Goal: Task Accomplishment & Management: Manage account settings

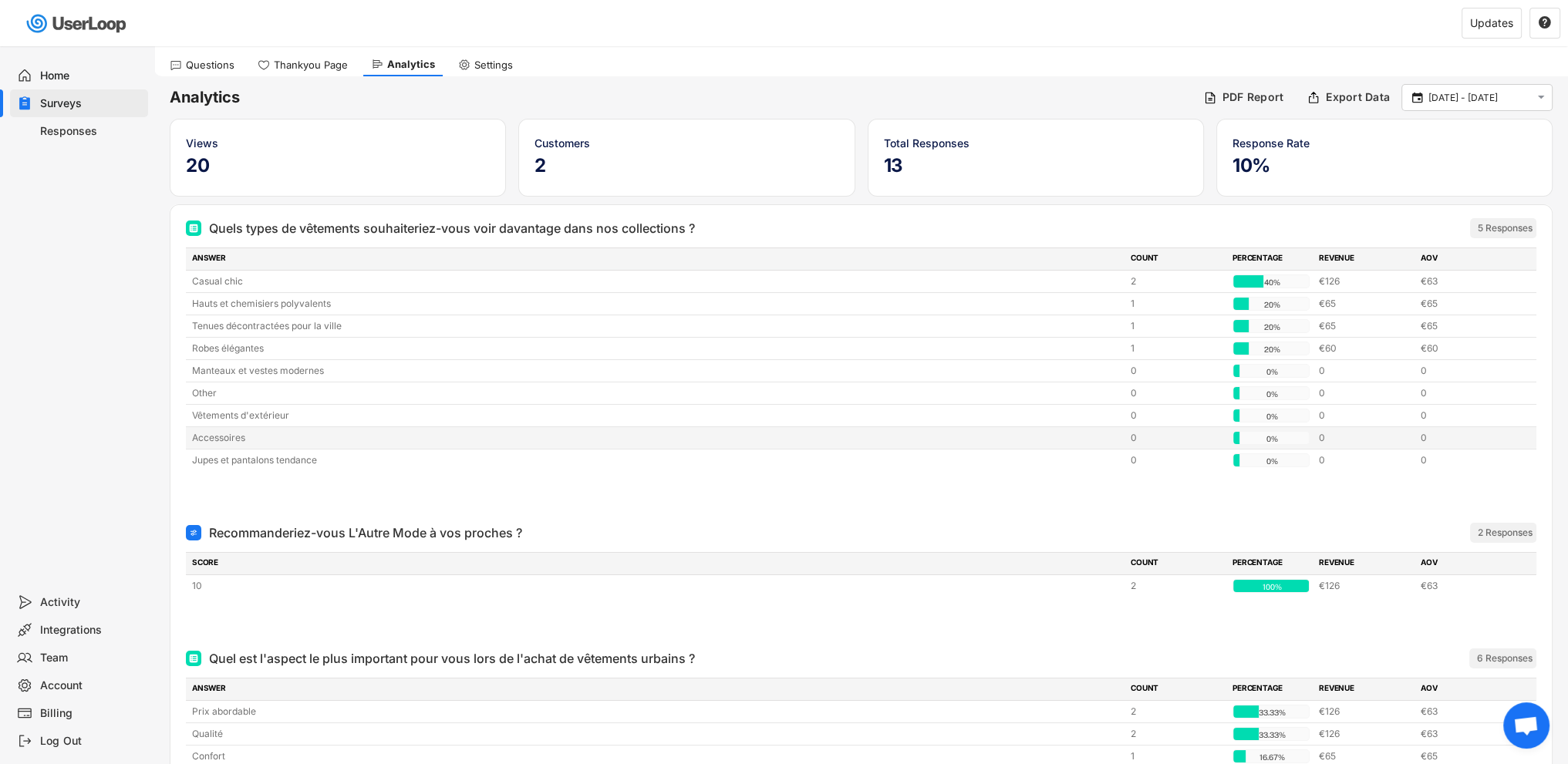
scroll to position [196, 0]
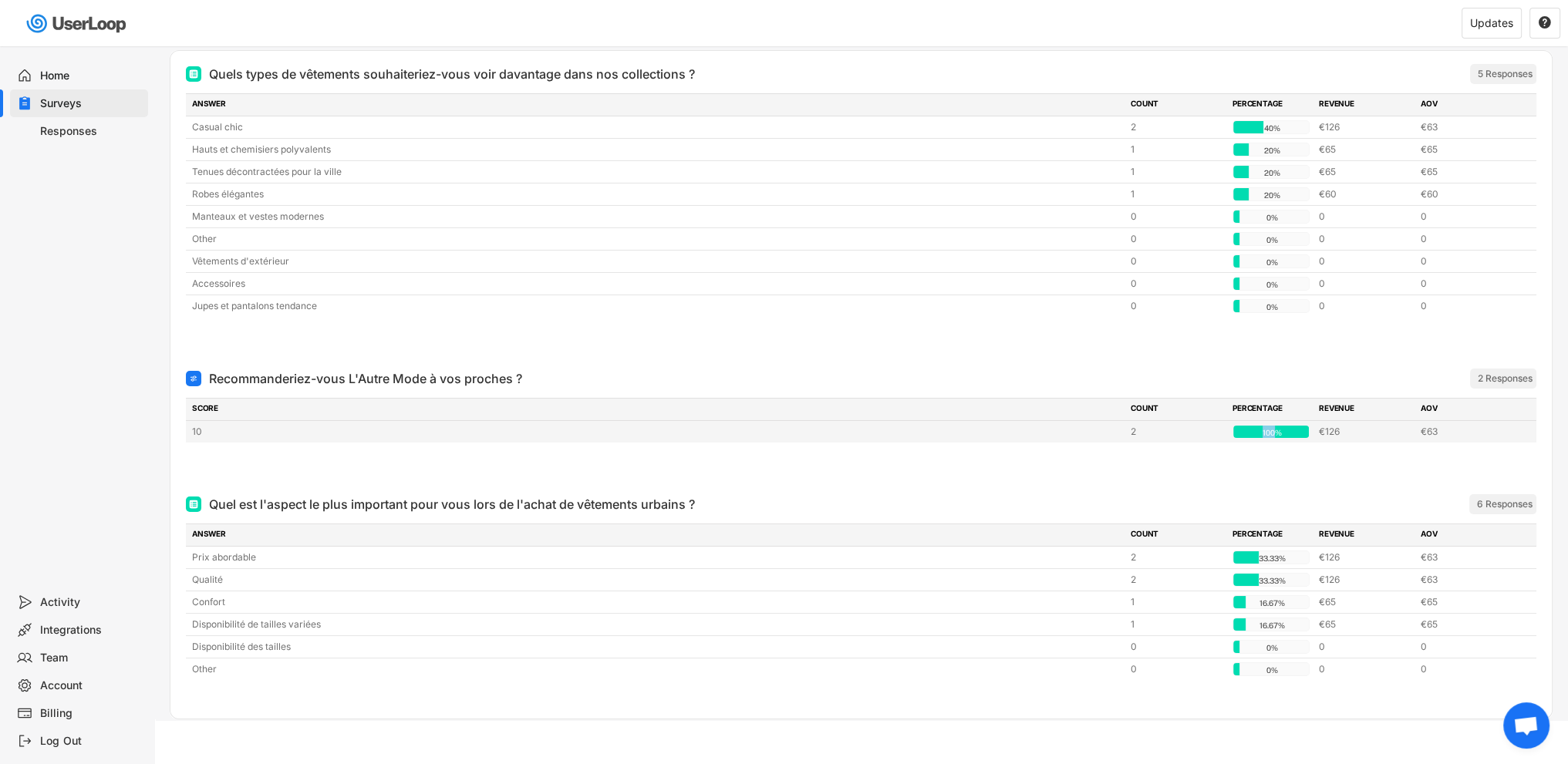
drag, startPoint x: 1272, startPoint y: 428, endPoint x: 1262, endPoint y: 428, distance: 10.0
click at [1262, 428] on div "100%" at bounding box center [1271, 432] width 71 height 14
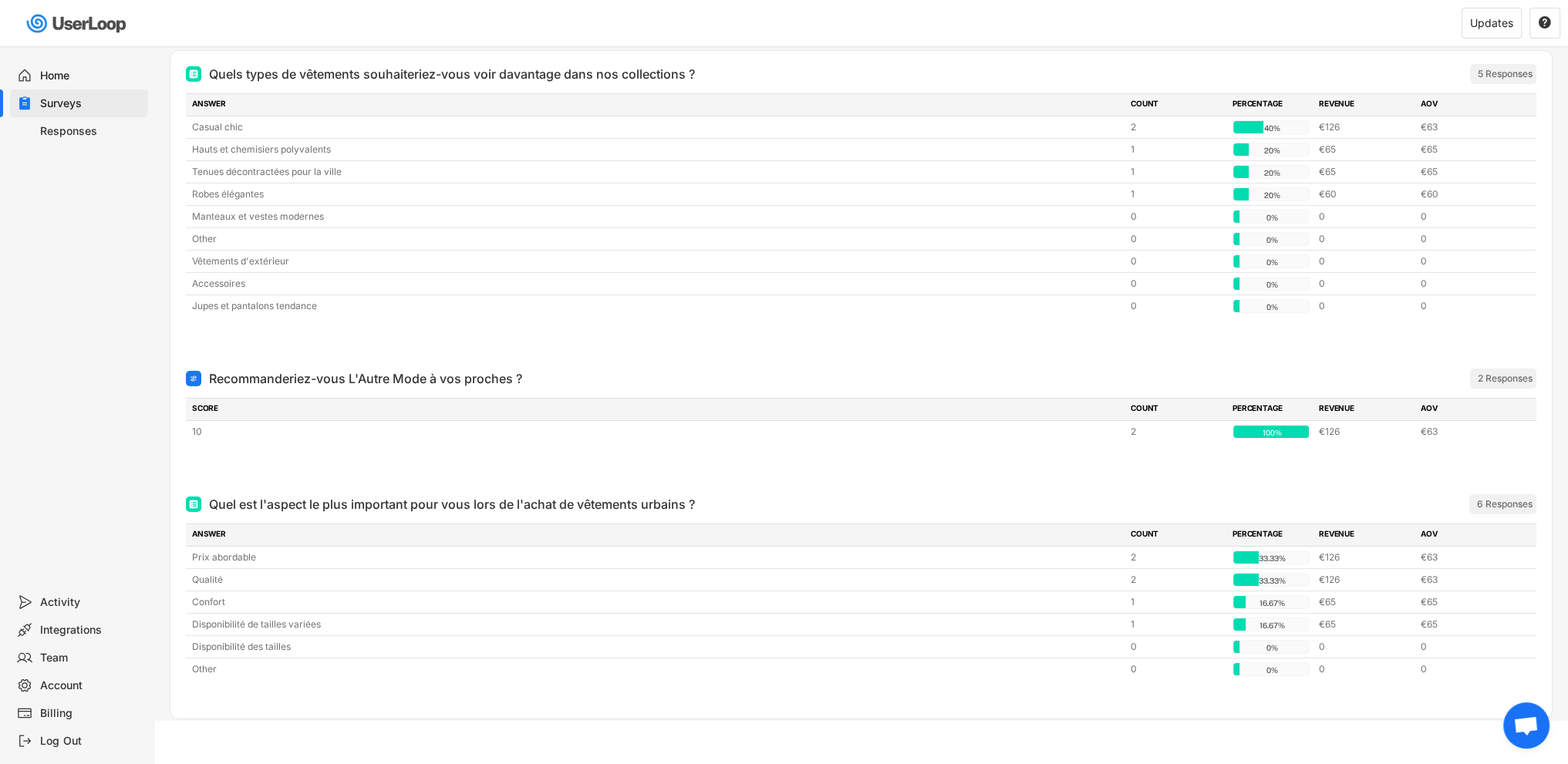
click at [229, 407] on div "SCORE" at bounding box center [657, 409] width 929 height 14
click at [216, 435] on div "10" at bounding box center [657, 431] width 929 height 14
click at [269, 377] on div "Recommanderiez-vous L'Autre Mode à vos proches ?" at bounding box center [365, 379] width 313 height 19
click at [1361, 428] on div "€126" at bounding box center [1365, 431] width 93 height 14
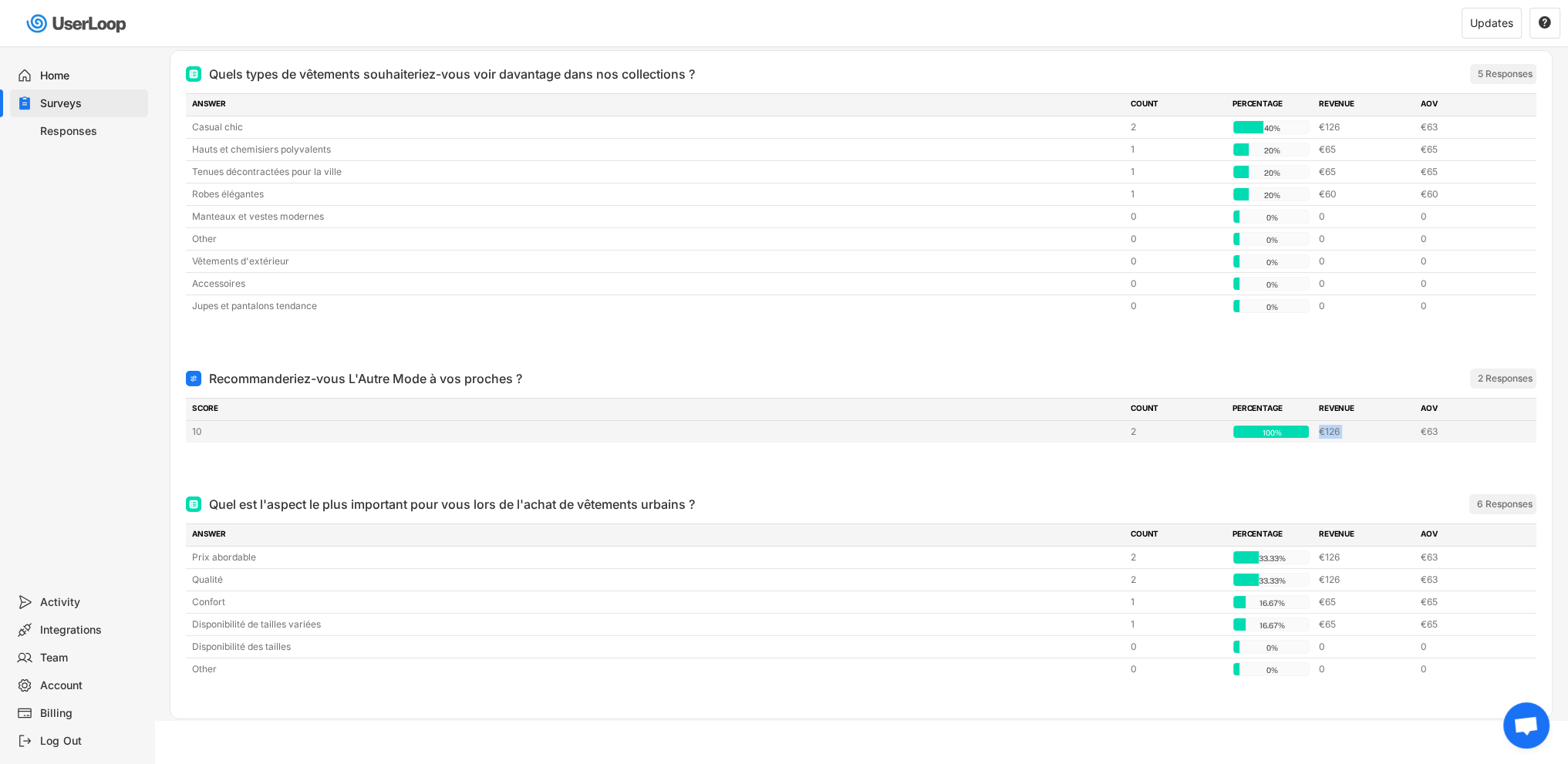
click at [1361, 428] on div "€126" at bounding box center [1365, 431] width 93 height 14
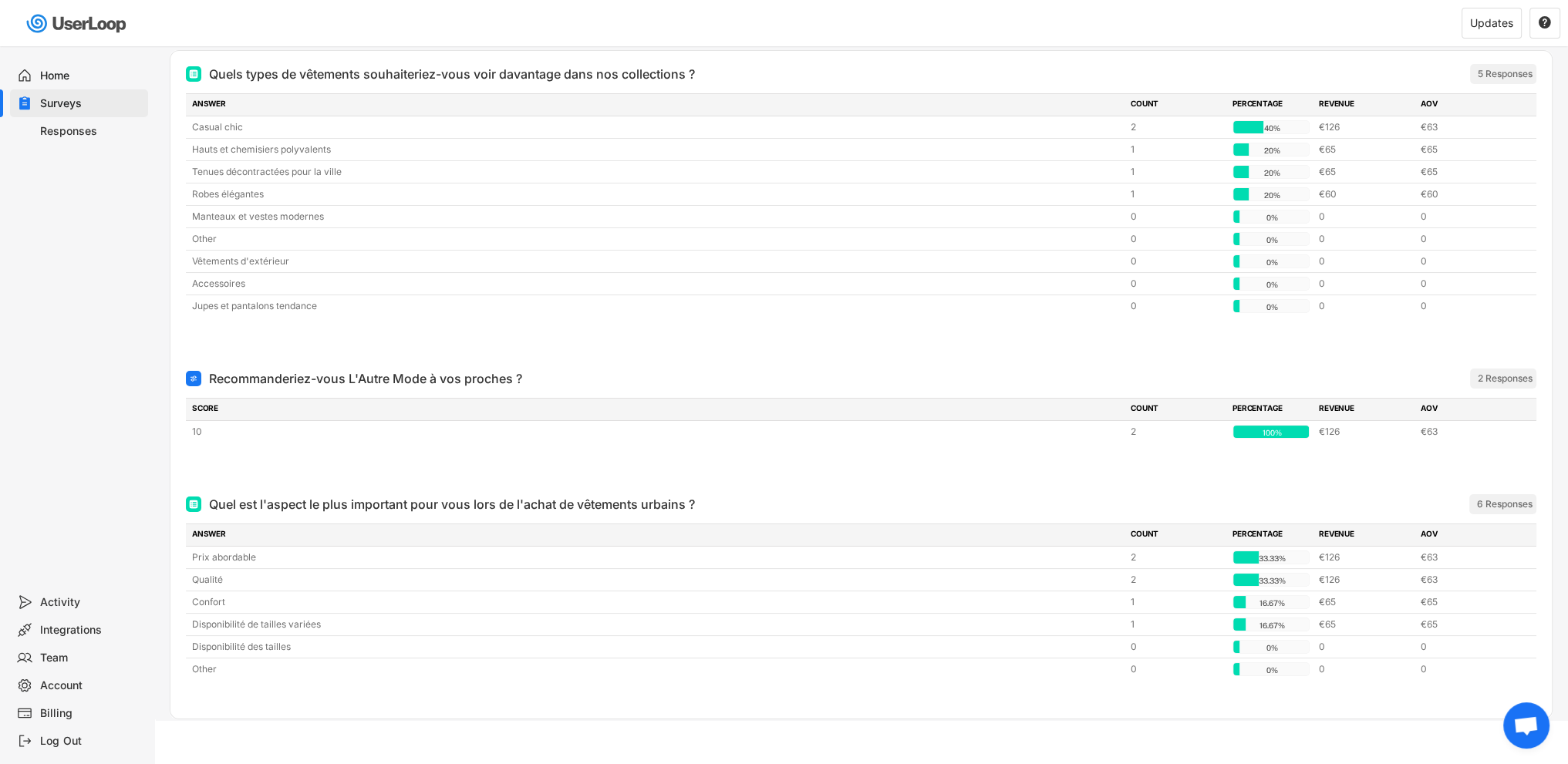
click at [1153, 411] on div "COUNT" at bounding box center [1177, 409] width 93 height 14
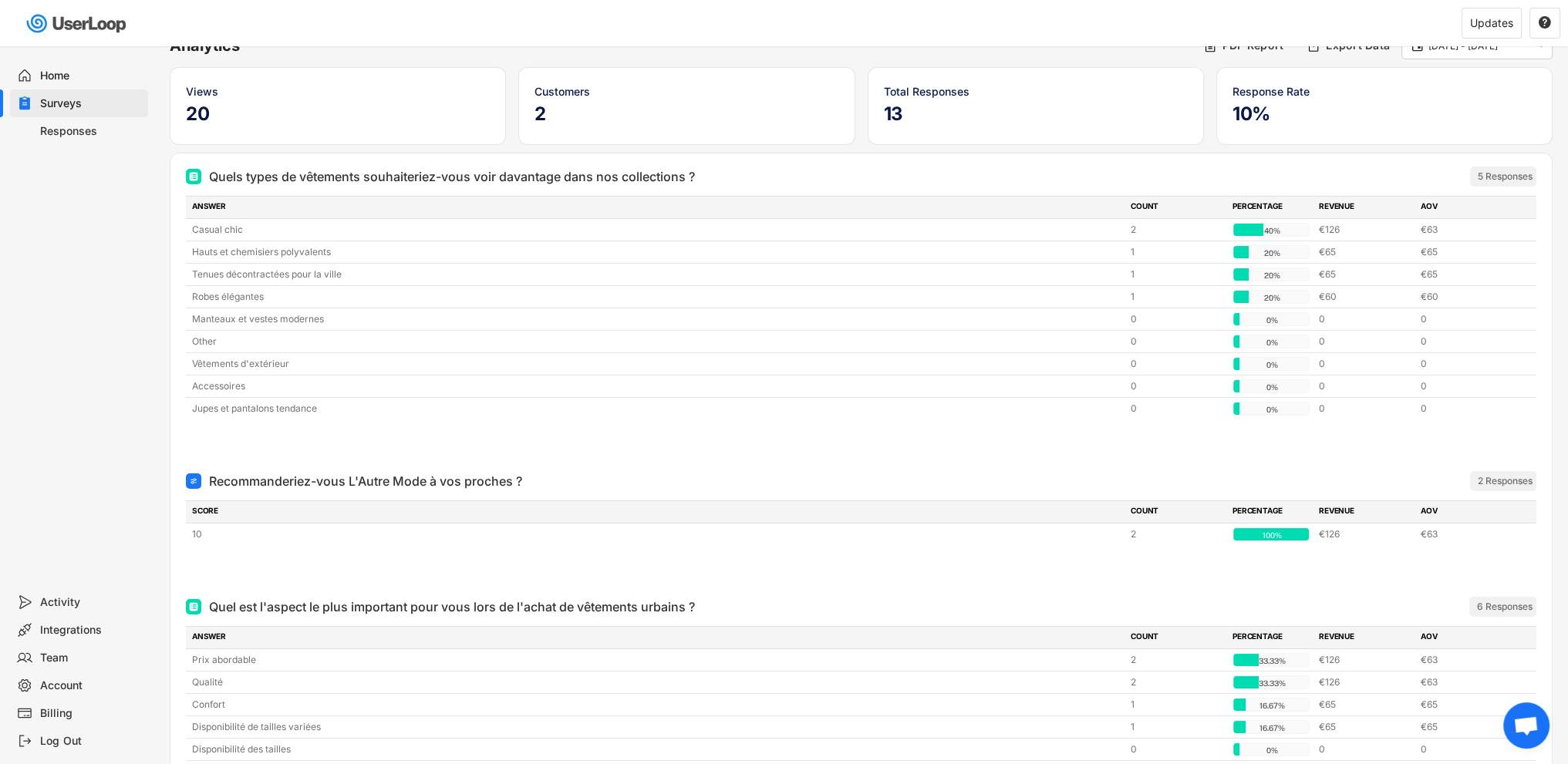
scroll to position [0, 0]
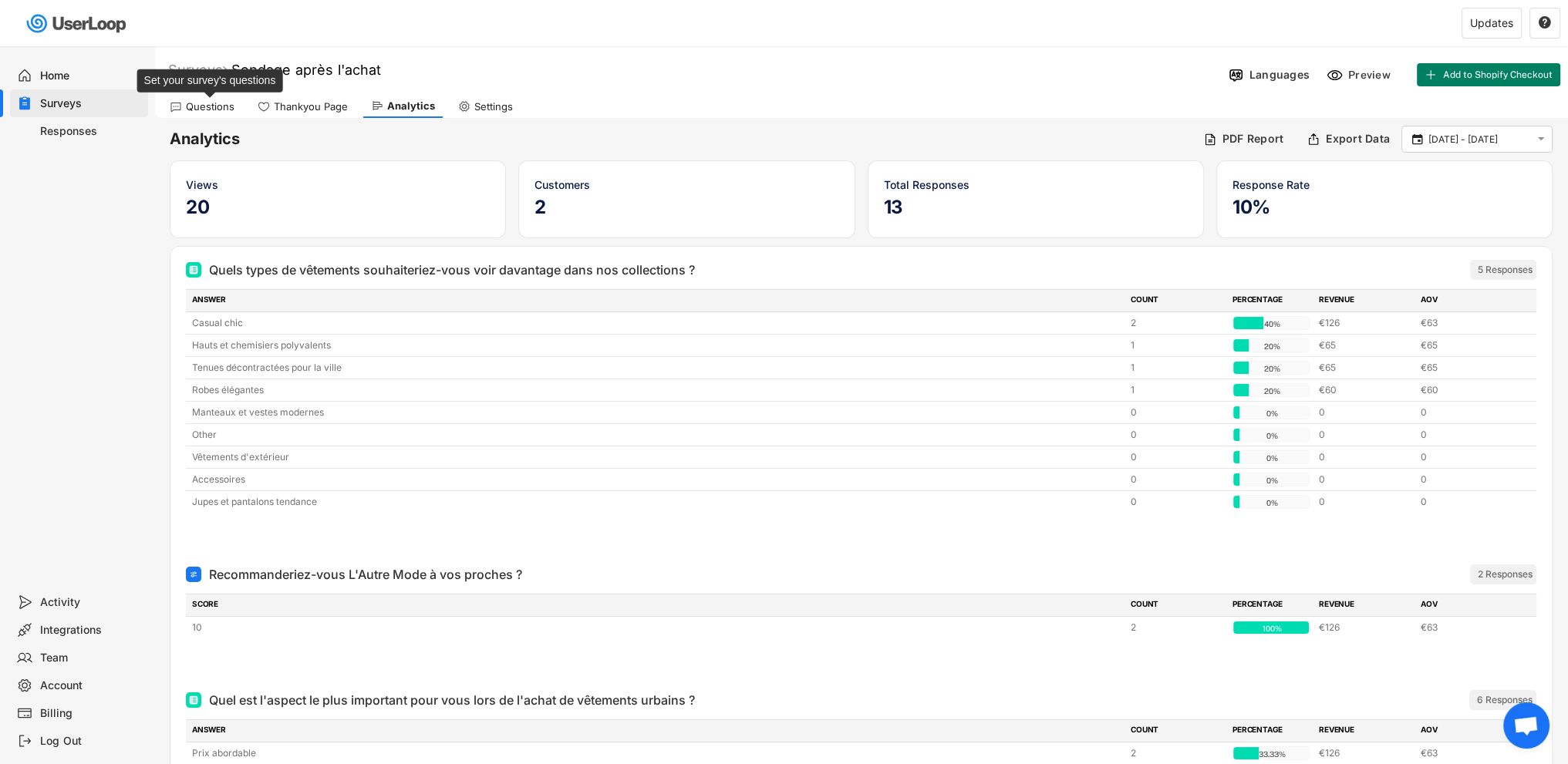
click at [207, 107] on div "Questions" at bounding box center [210, 107] width 48 height 13
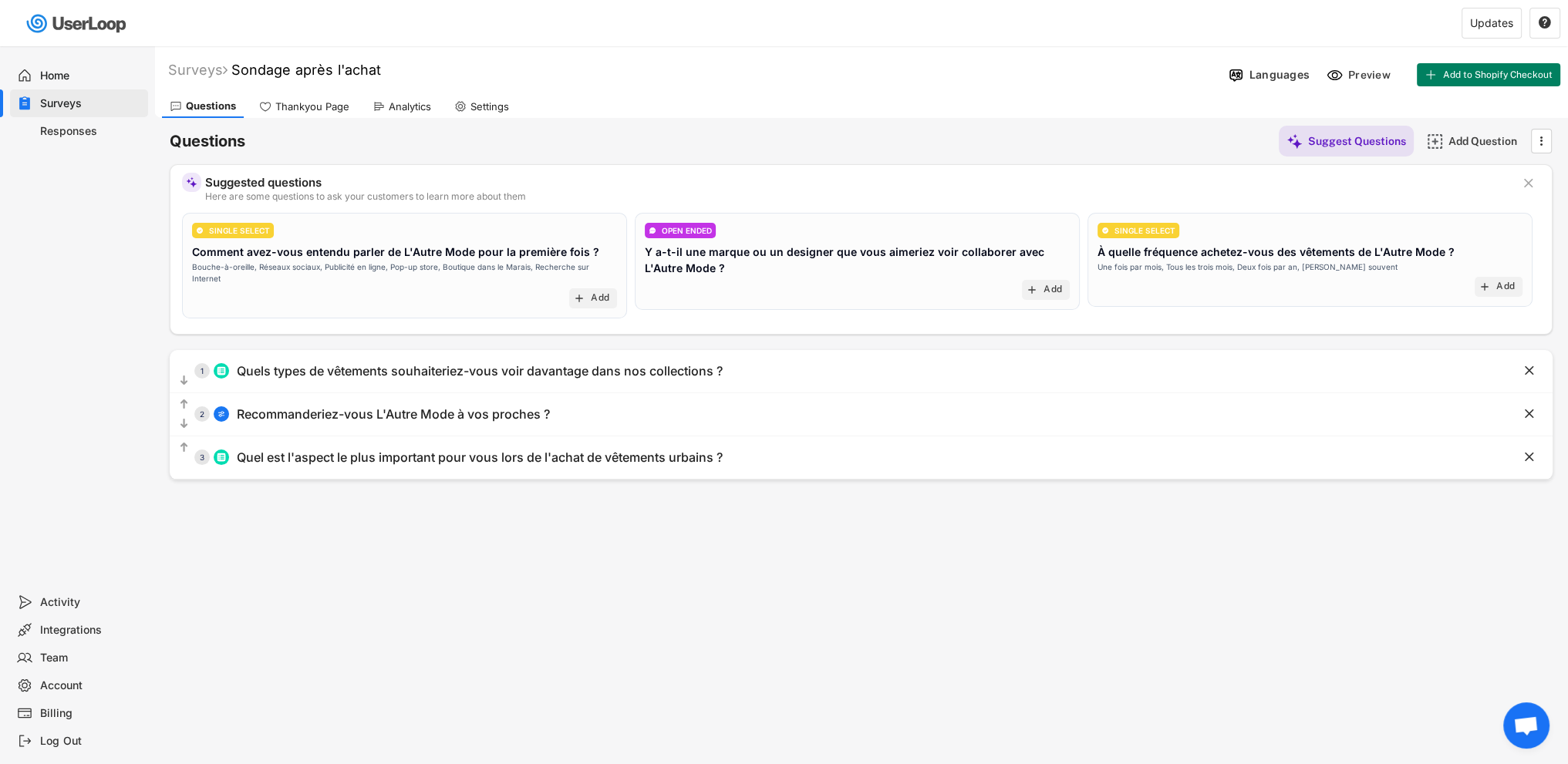
click at [47, 136] on div "Responses" at bounding box center [90, 131] width 101 height 14
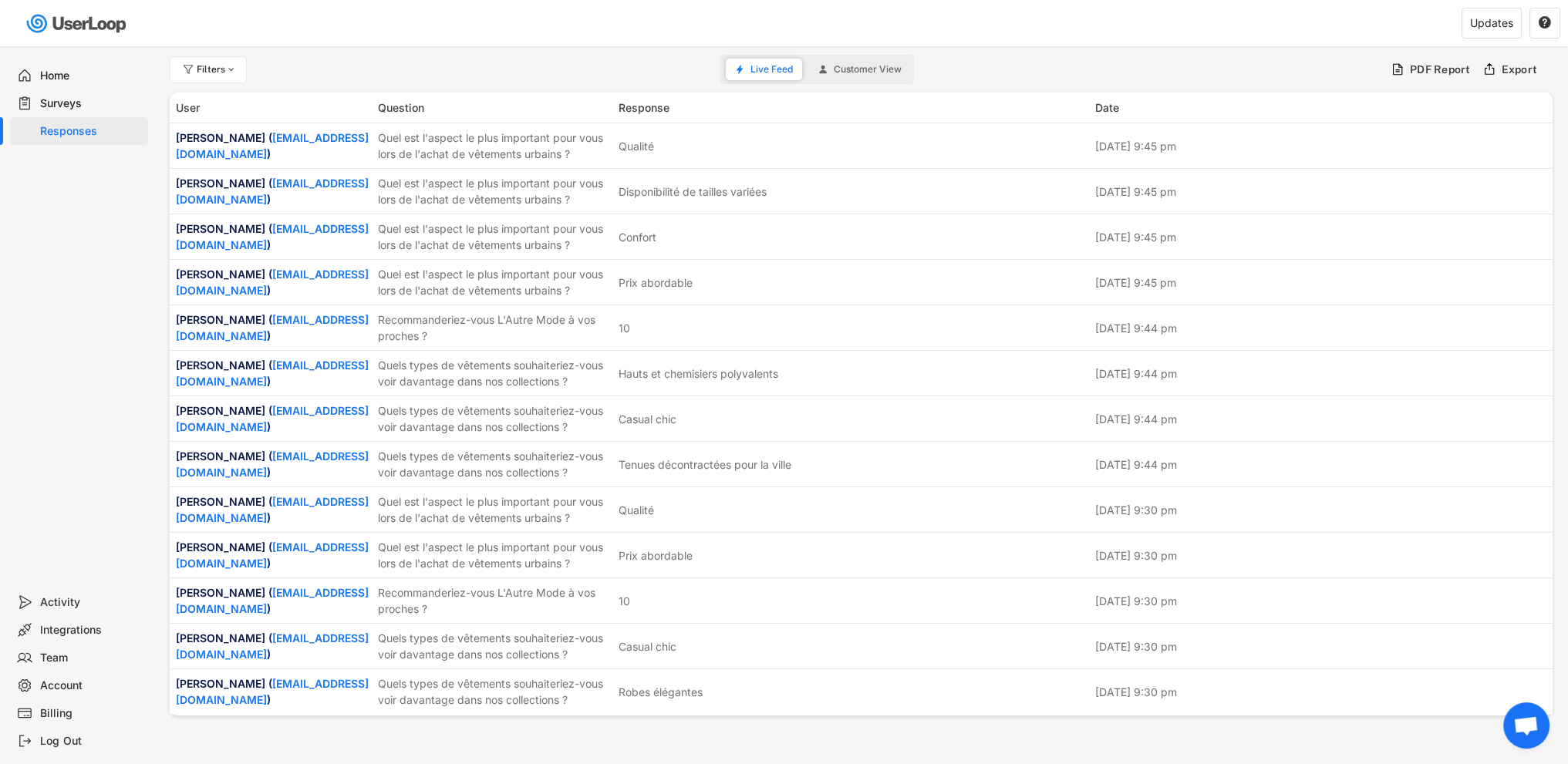
click at [883, 80] on button "Customer View" at bounding box center [859, 69] width 101 height 22
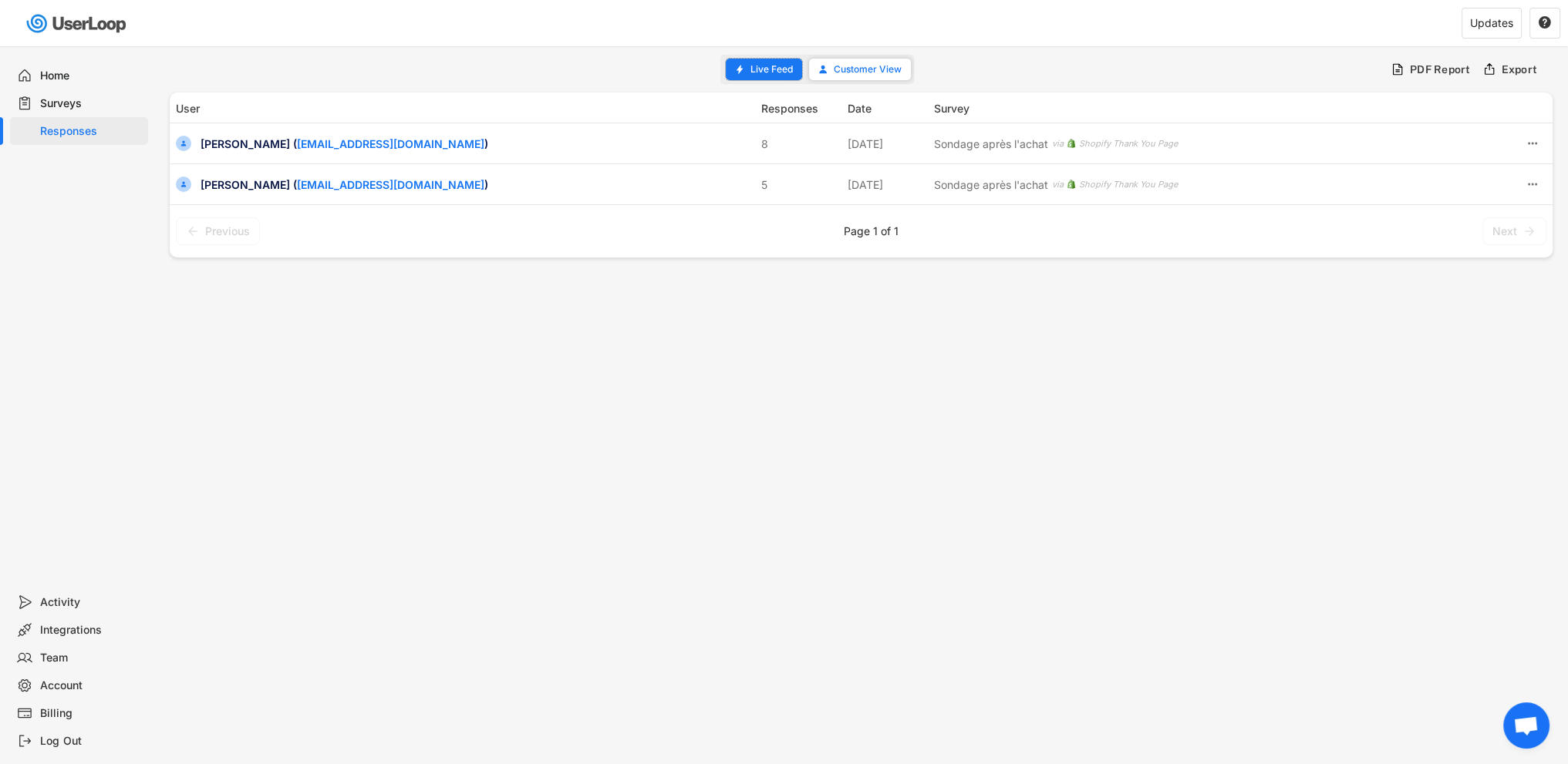
click at [770, 77] on button "Live Feed" at bounding box center [764, 69] width 77 height 22
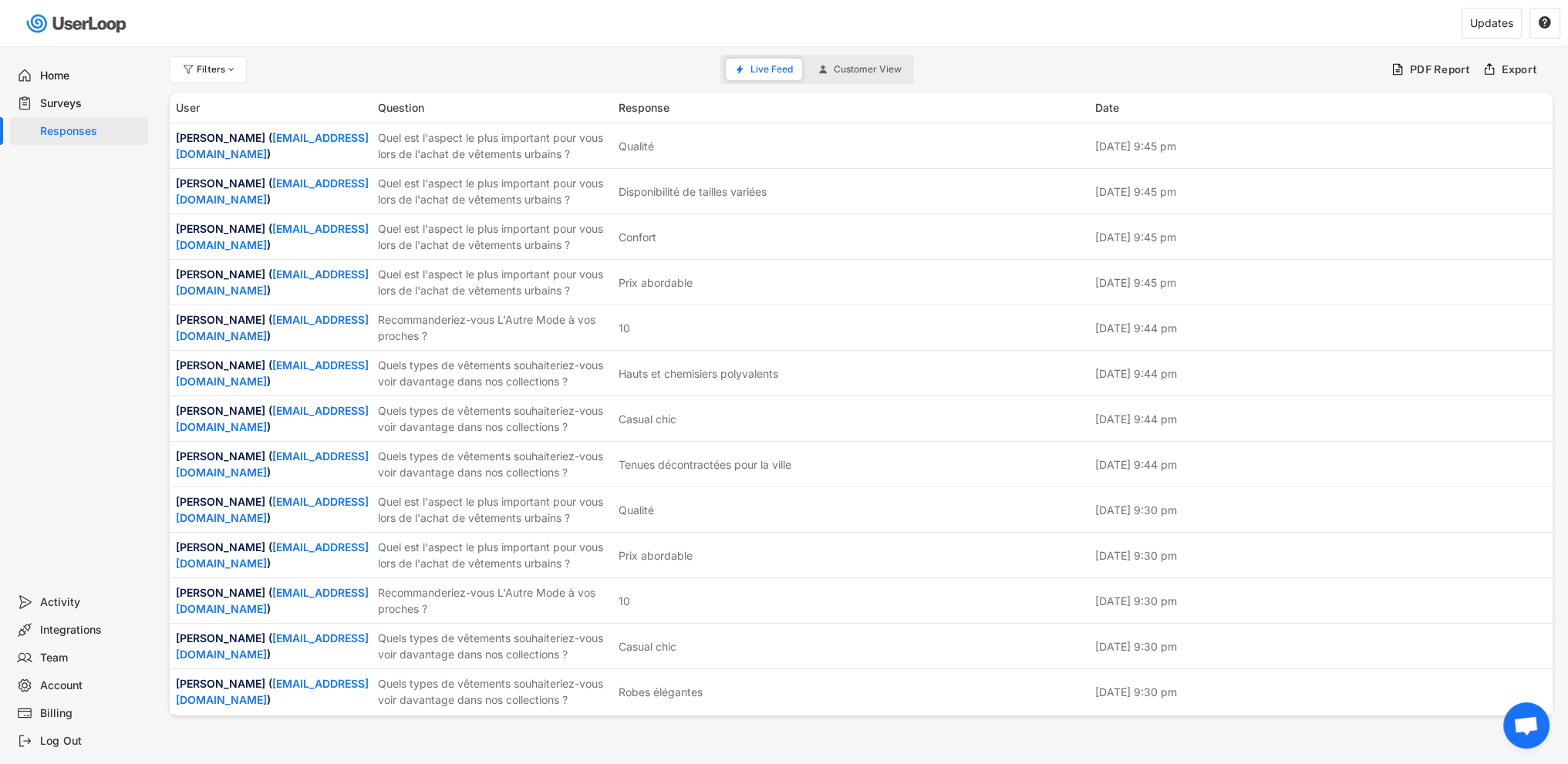
click at [61, 102] on div "Surveys" at bounding box center [90, 103] width 101 height 14
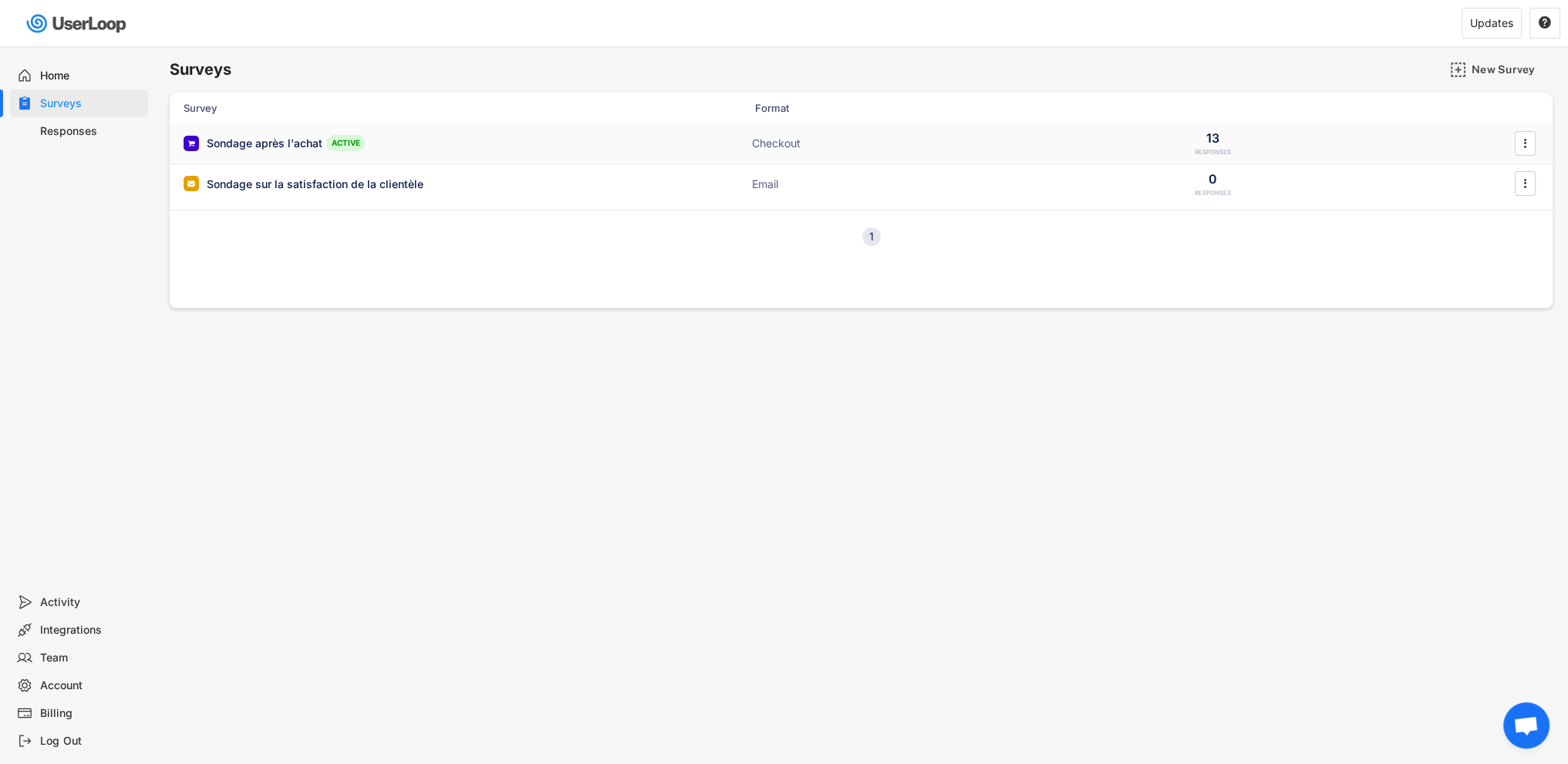
click at [262, 141] on div "Sondage après l'achat" at bounding box center [264, 143] width 116 height 15
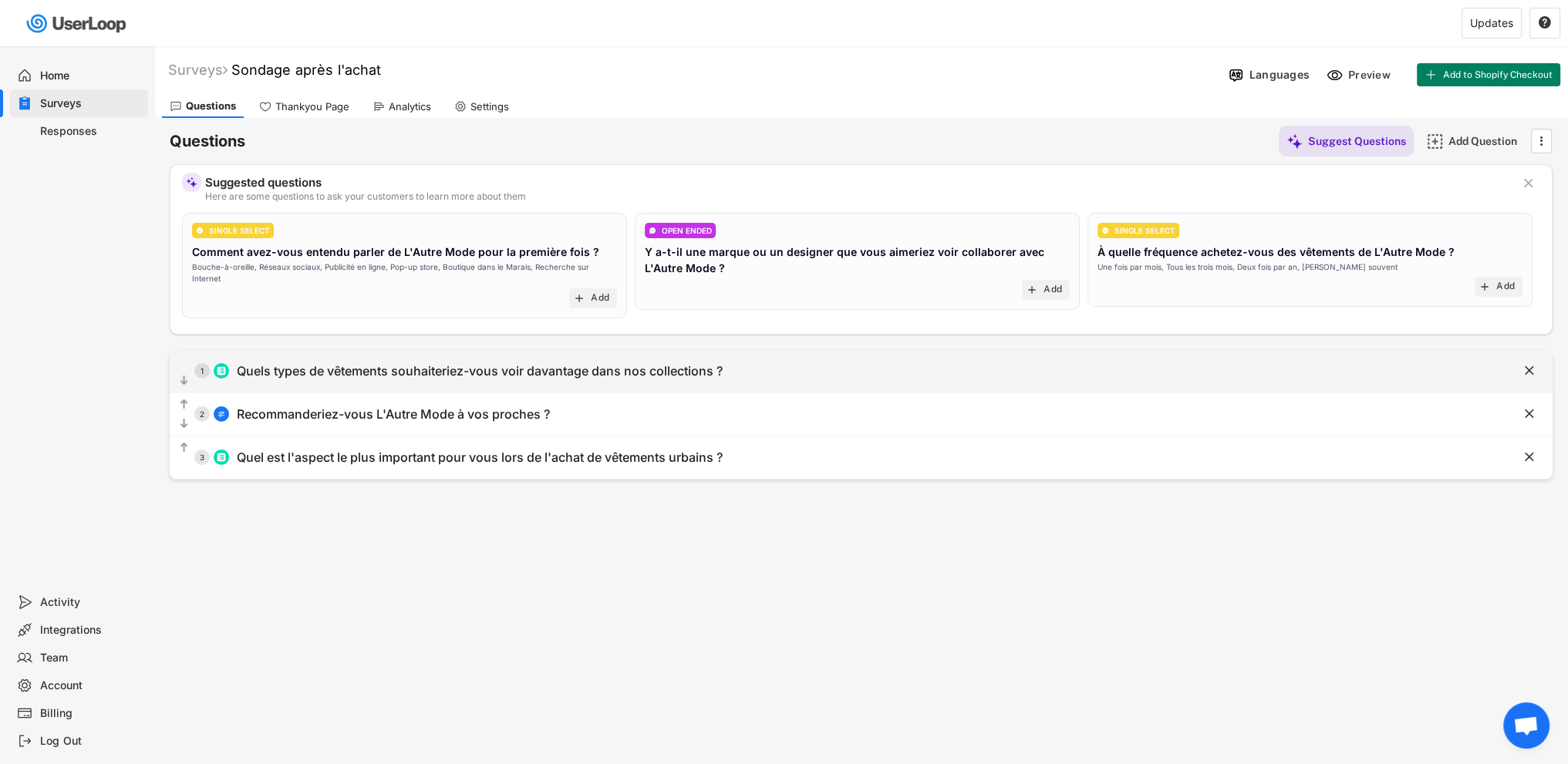
click at [342, 363] on div "Quels types de vêtements souhaiteriez-vous voir davantage dans nos collections ?" at bounding box center [480, 371] width 486 height 16
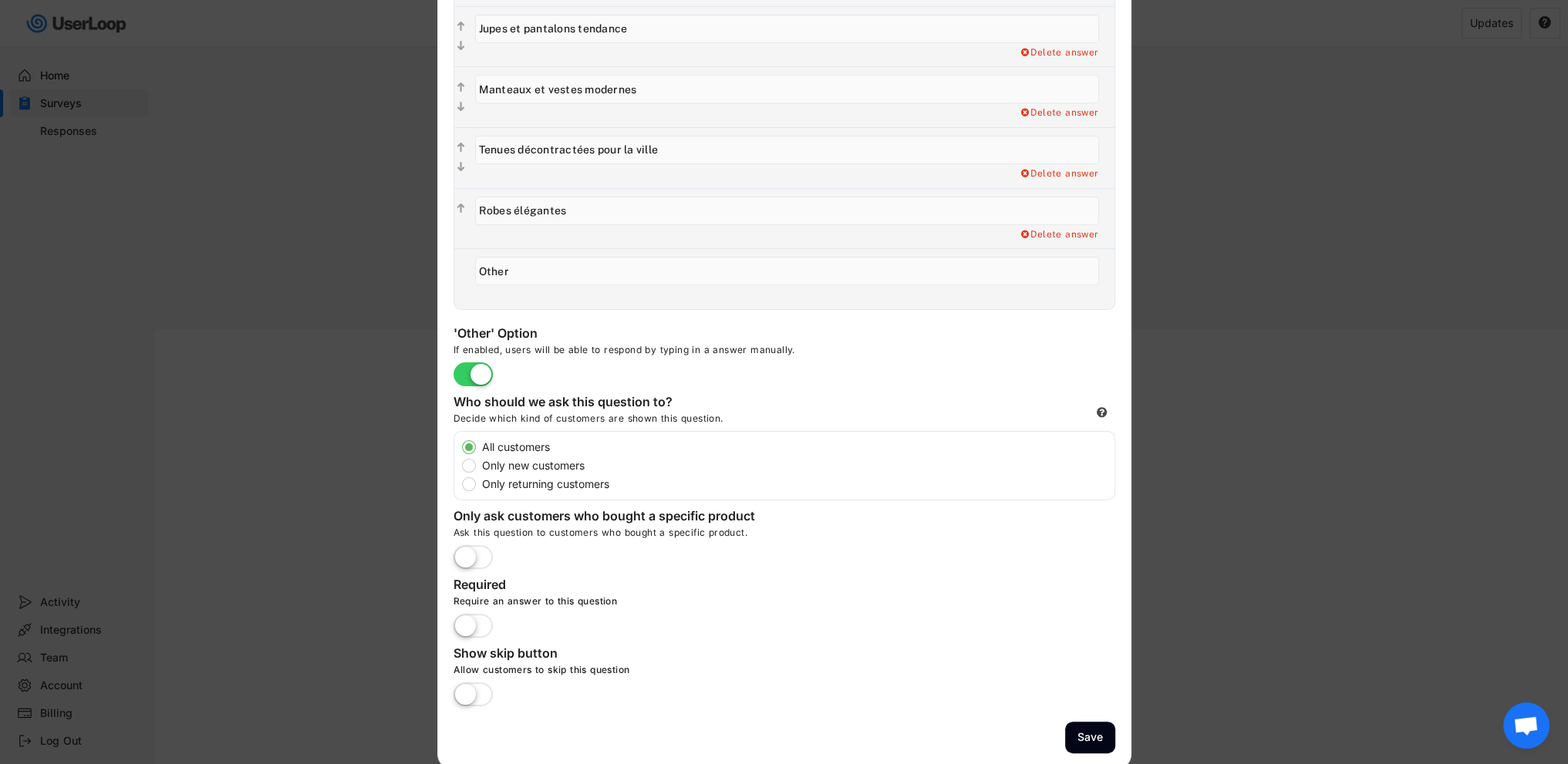
scroll to position [463, 0]
drag, startPoint x: 759, startPoint y: 528, endPoint x: 444, endPoint y: 500, distance: 316.2
click at [444, 500] on div "Edit Question  Question Advanced Settings Answer Options Add the answer option…" at bounding box center [784, 172] width 694 height 1191
click at [866, 565] on div "Edit Question  Question Advanced Settings Answer Options Add the answer option…" at bounding box center [784, 172] width 694 height 1191
drag, startPoint x: 647, startPoint y: 661, endPoint x: 447, endPoint y: 656, distance: 200.1
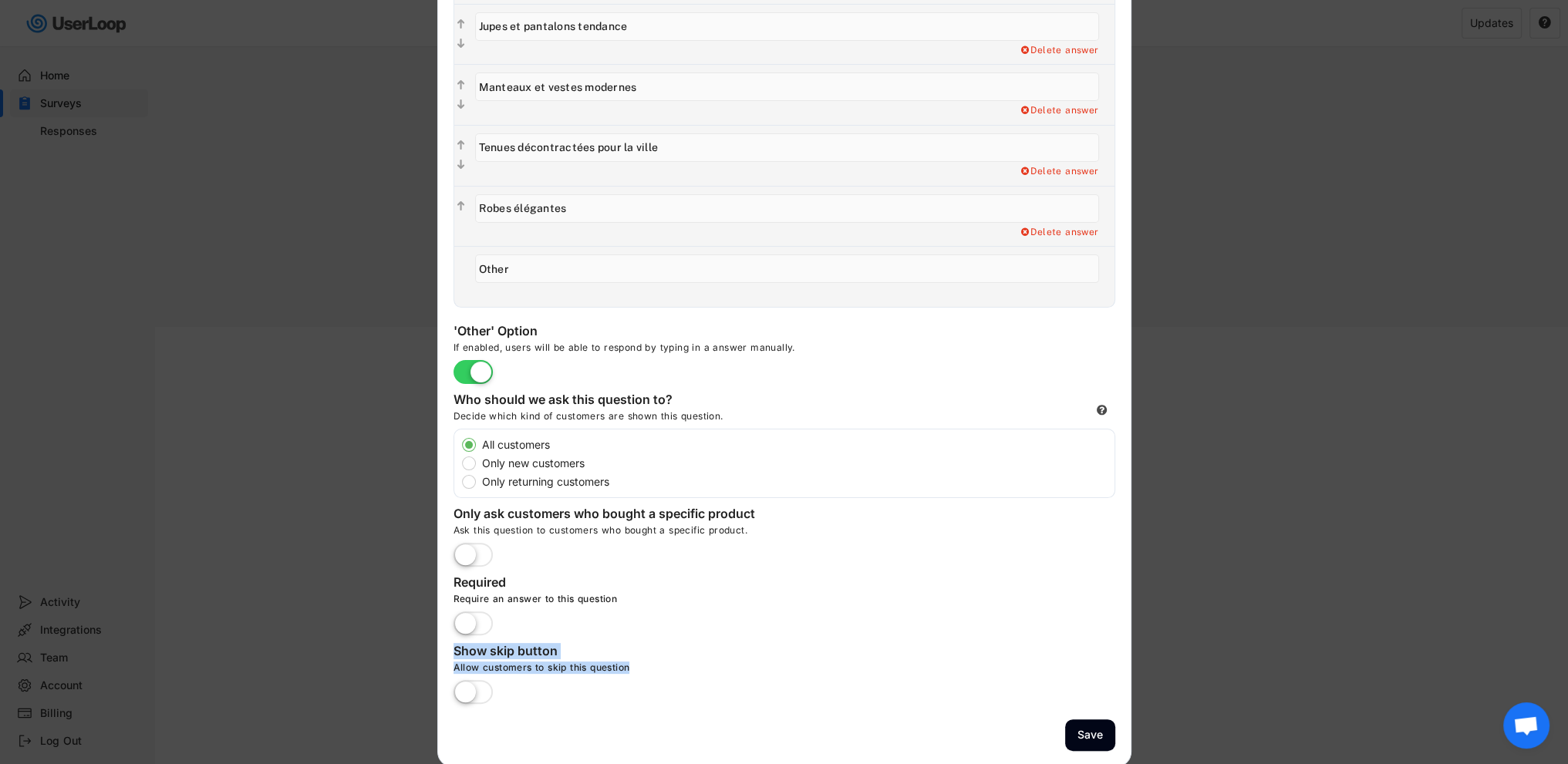
click at [447, 656] on div "Edit Question  Question Advanced Settings Answer Options Add the answer option…" at bounding box center [784, 172] width 694 height 1191
click at [939, 520] on div "Only ask customers who bought a specific product Ask this question to customers…" at bounding box center [784, 537] width 662 height 61
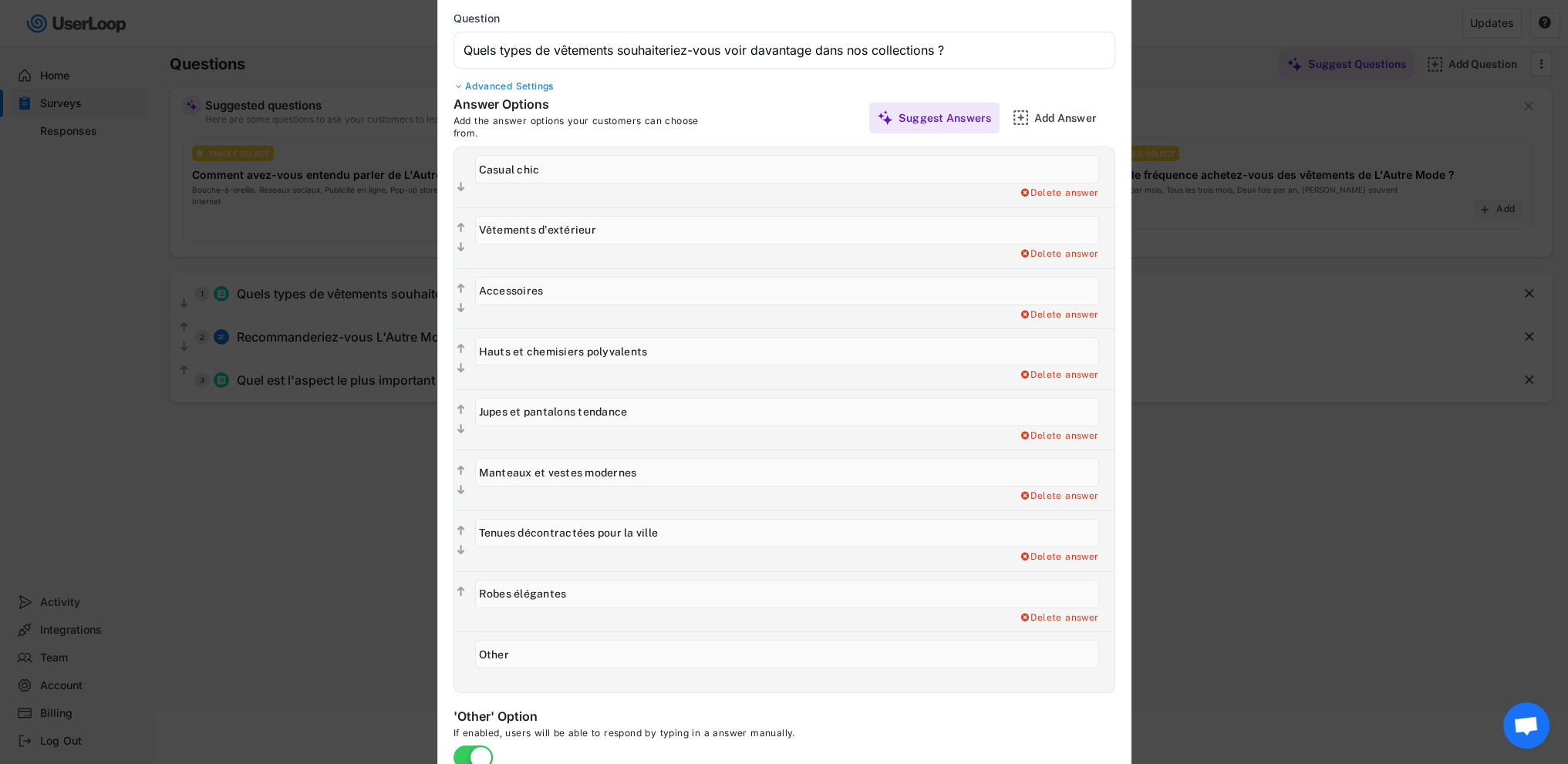
scroll to position [0, 0]
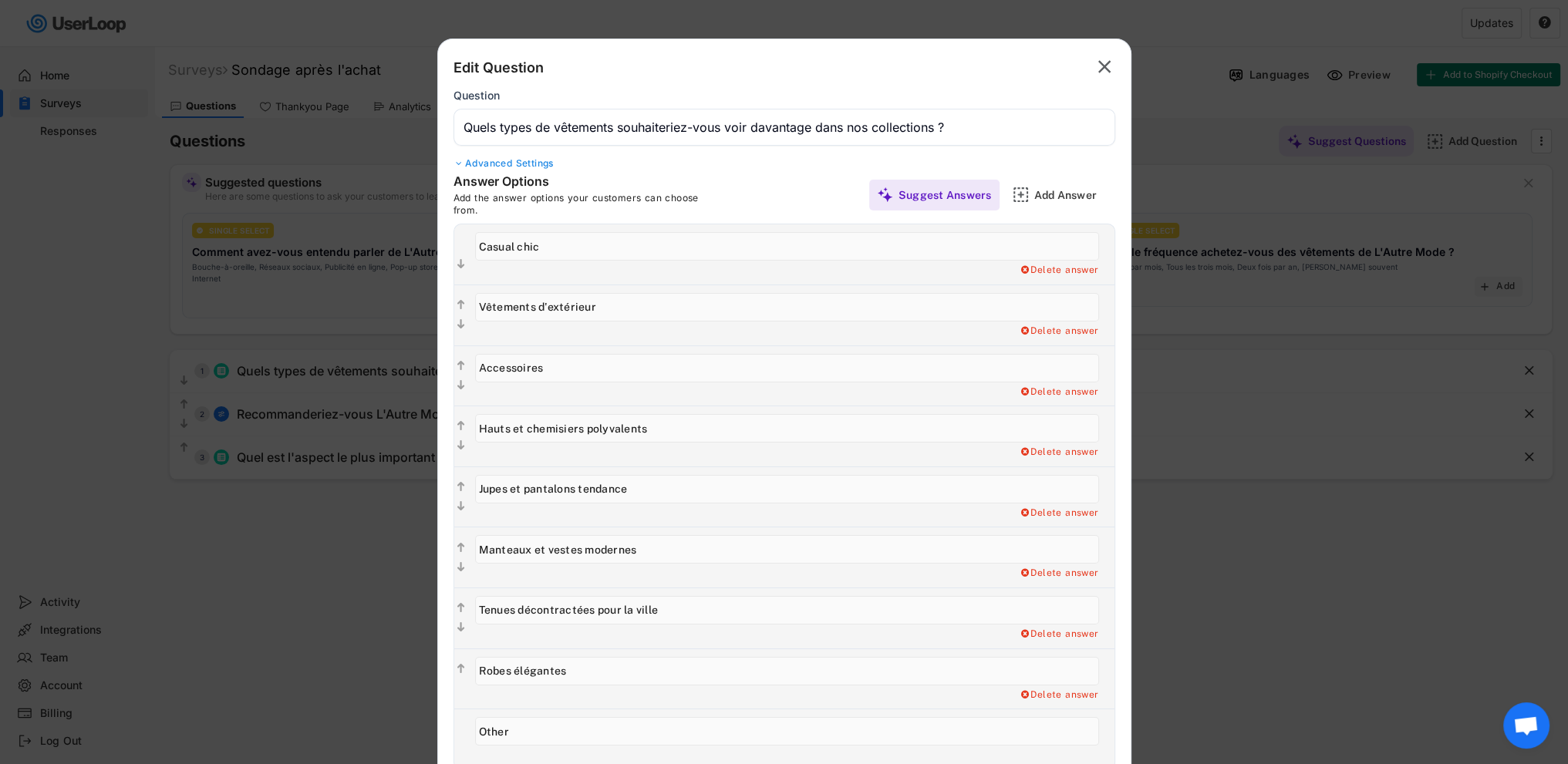
click at [1101, 64] on text "" at bounding box center [1105, 67] width 13 height 23
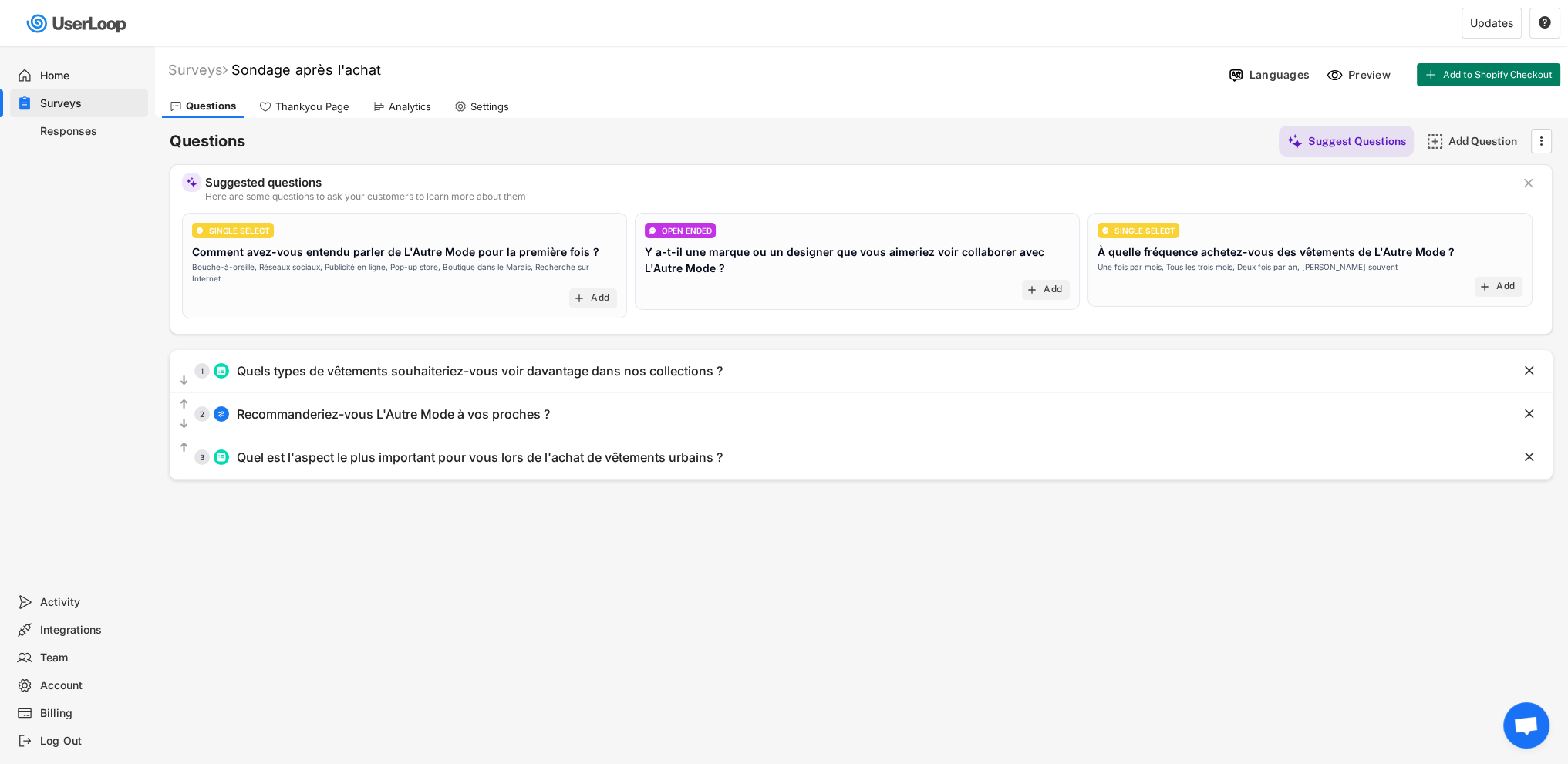
click at [506, 104] on div "Settings" at bounding box center [489, 107] width 39 height 13
select select ""weekly""
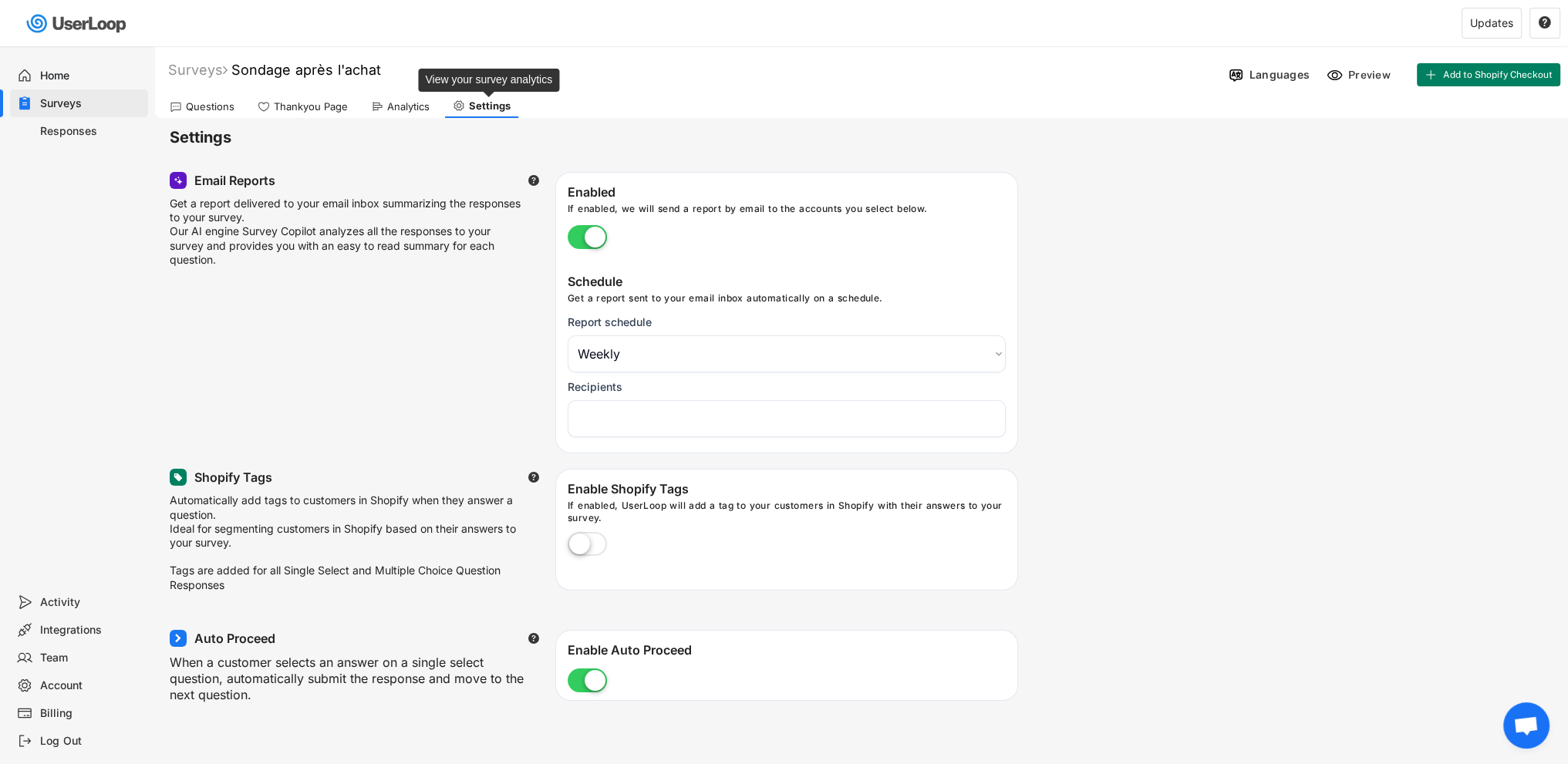
select select "1348695171700984260__LOOKUP__1755019655176x635973868891955200"
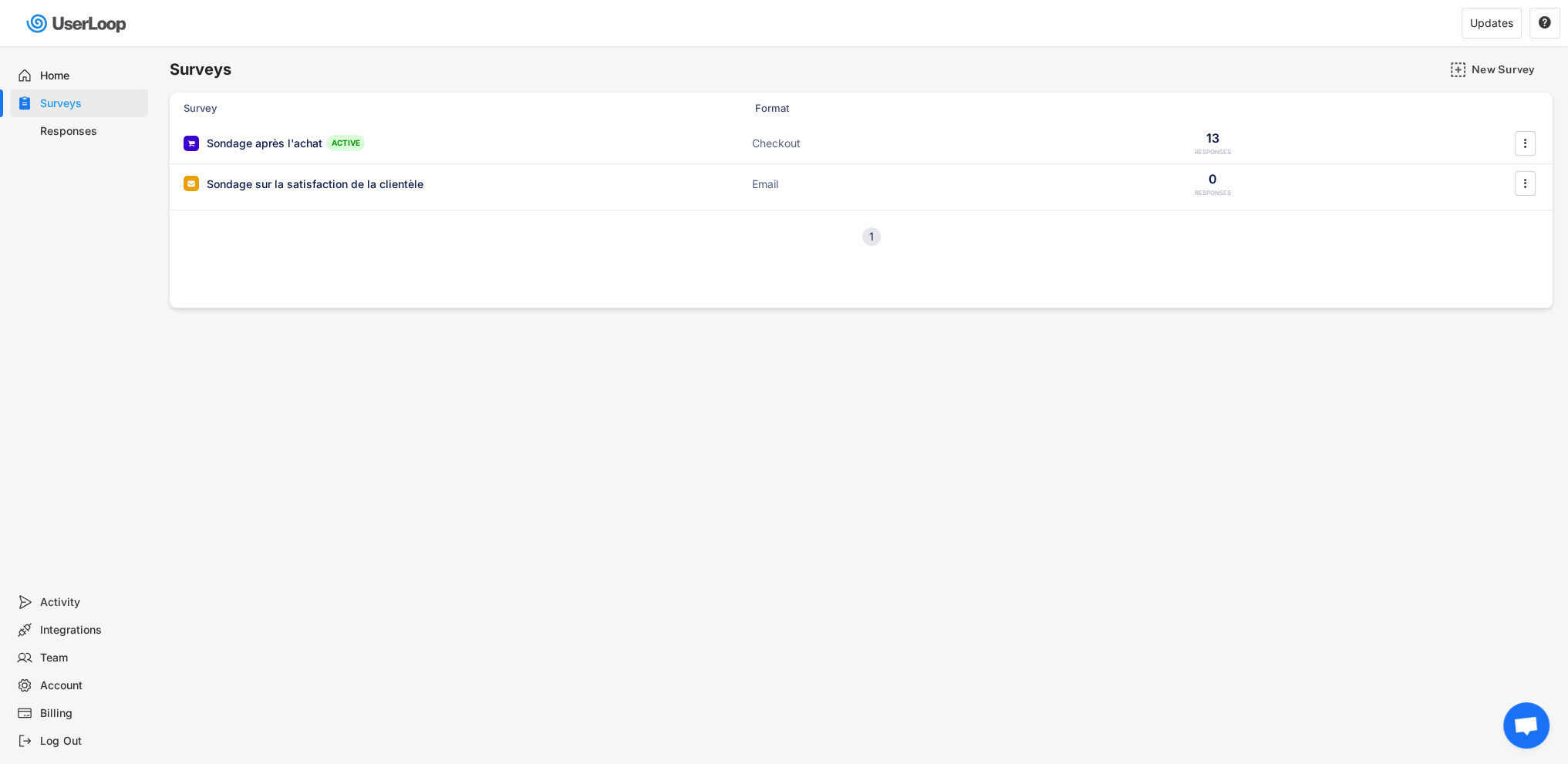
click at [80, 128] on div "Responses" at bounding box center [90, 131] width 101 height 14
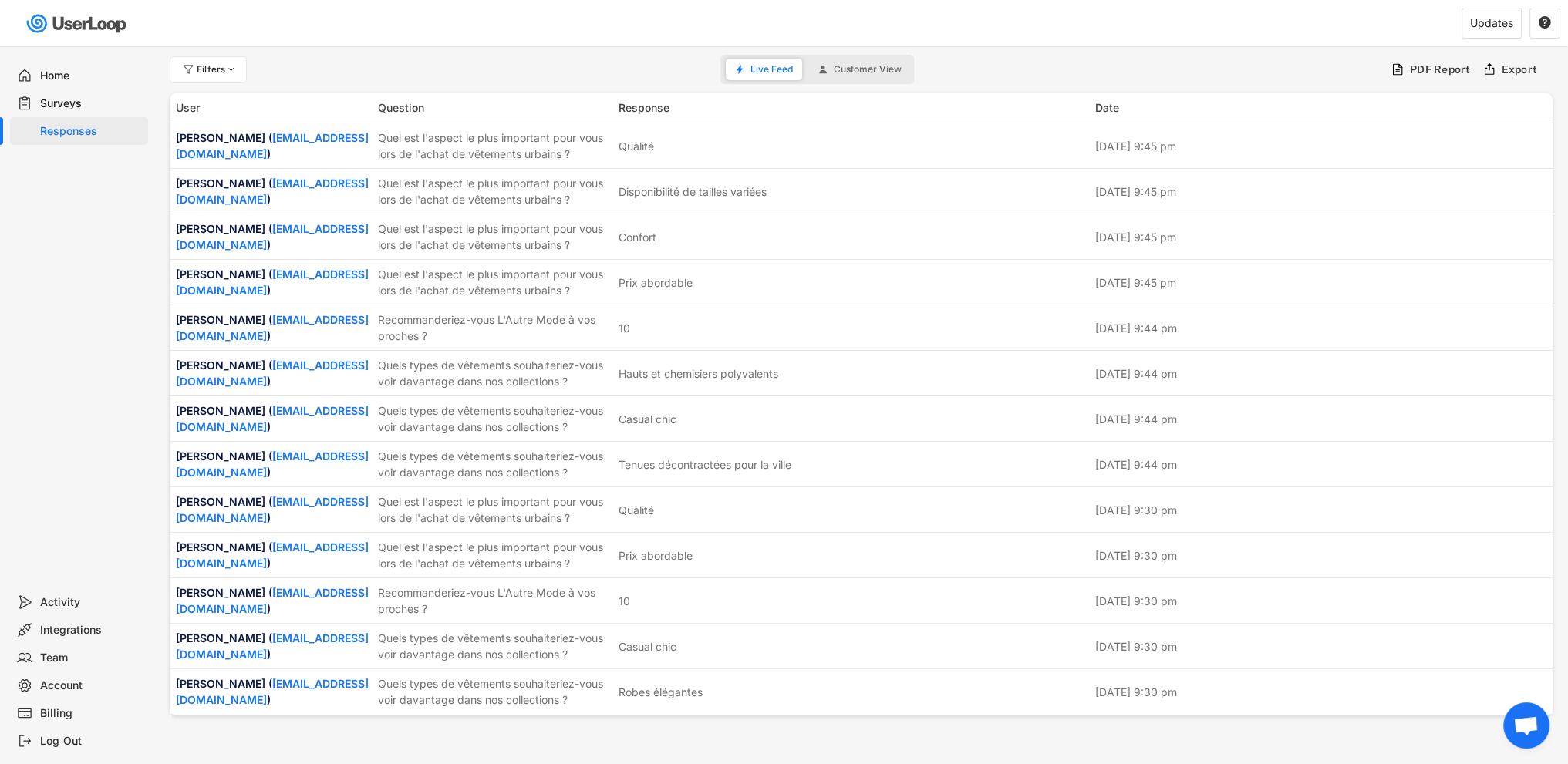
click at [68, 103] on div "Surveys" at bounding box center [90, 103] width 101 height 14
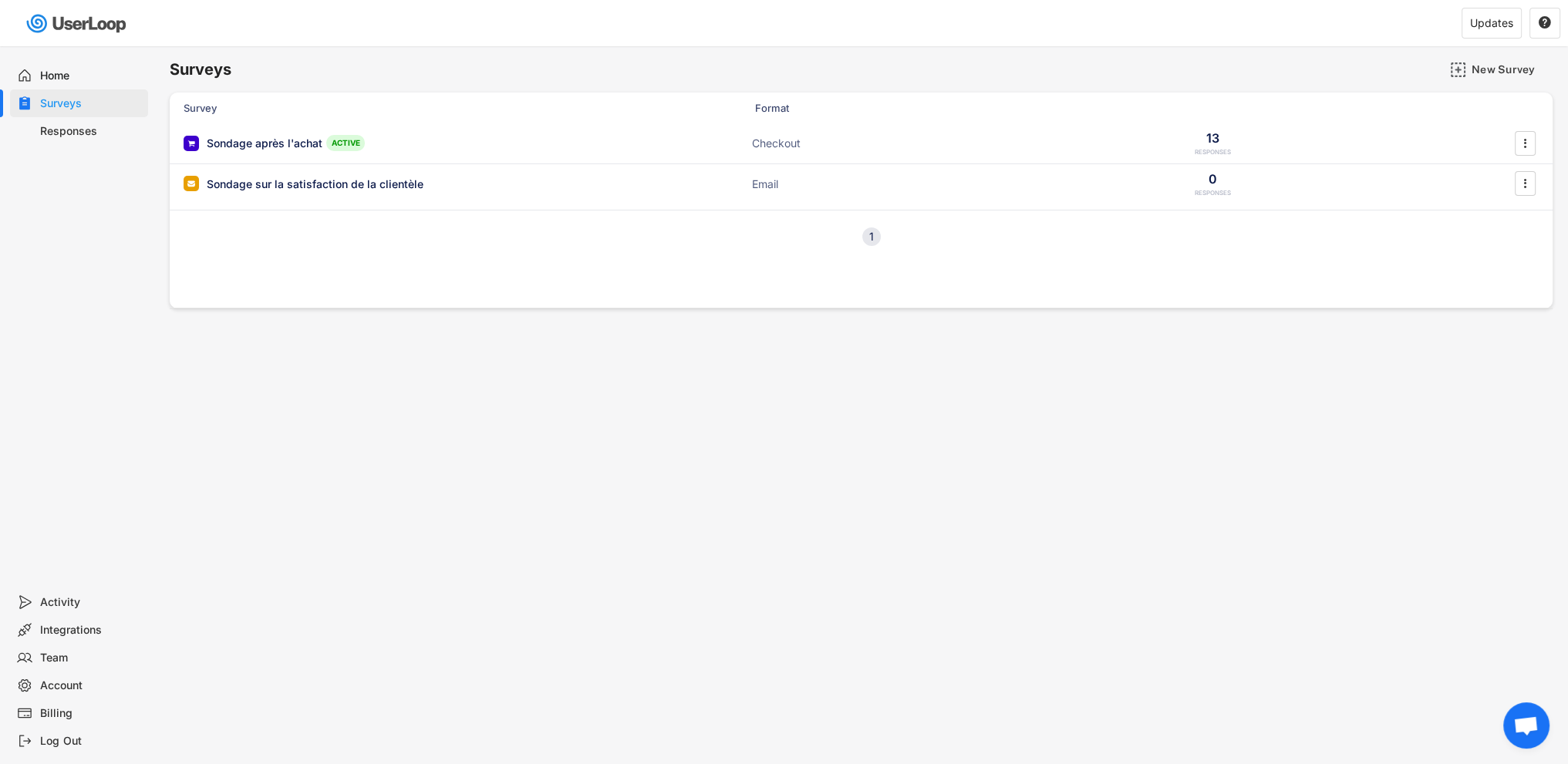
click at [55, 80] on div "Home" at bounding box center [90, 75] width 101 height 14
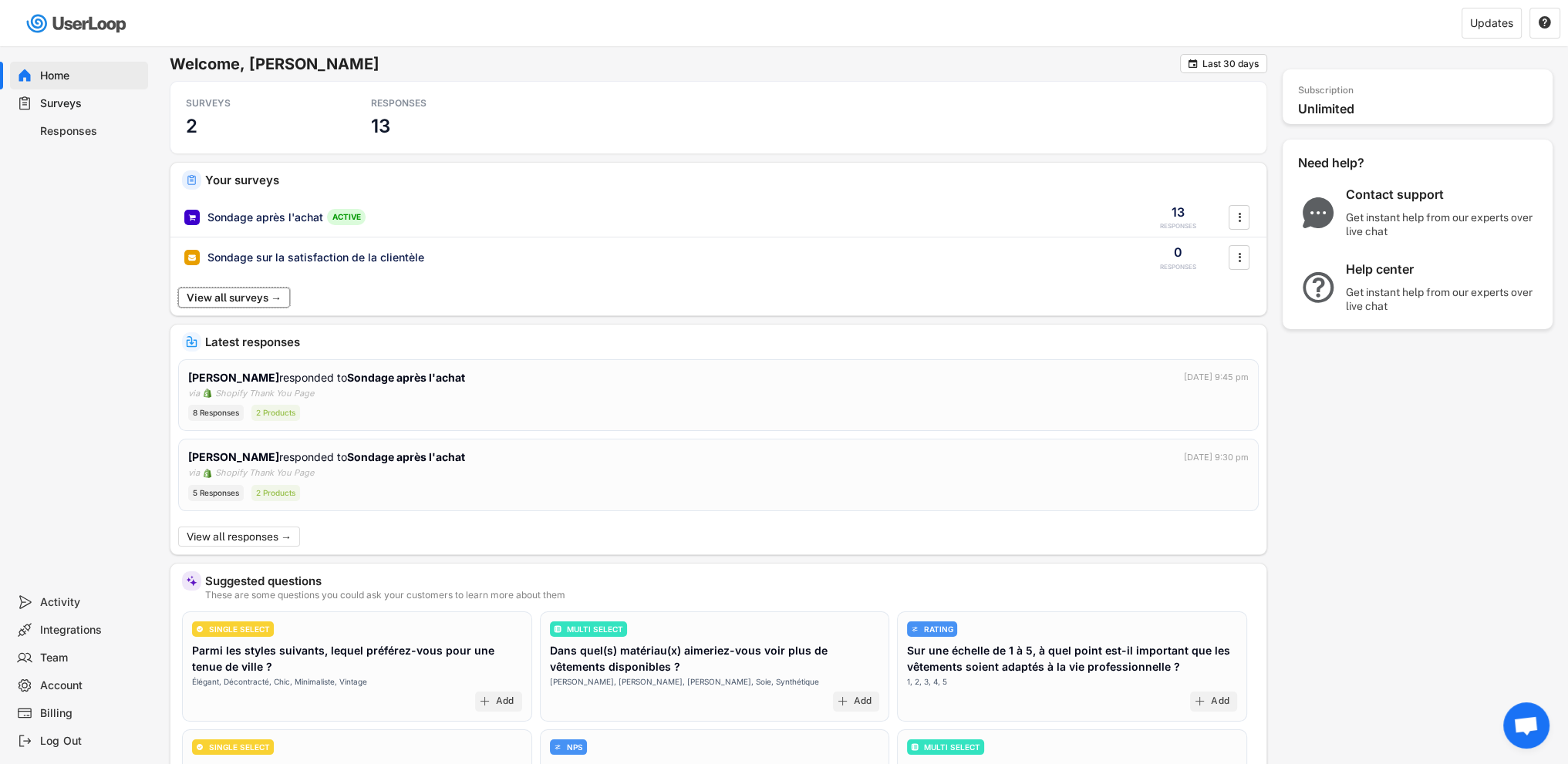
click at [238, 300] on button "View all surveys →" at bounding box center [234, 297] width 112 height 20
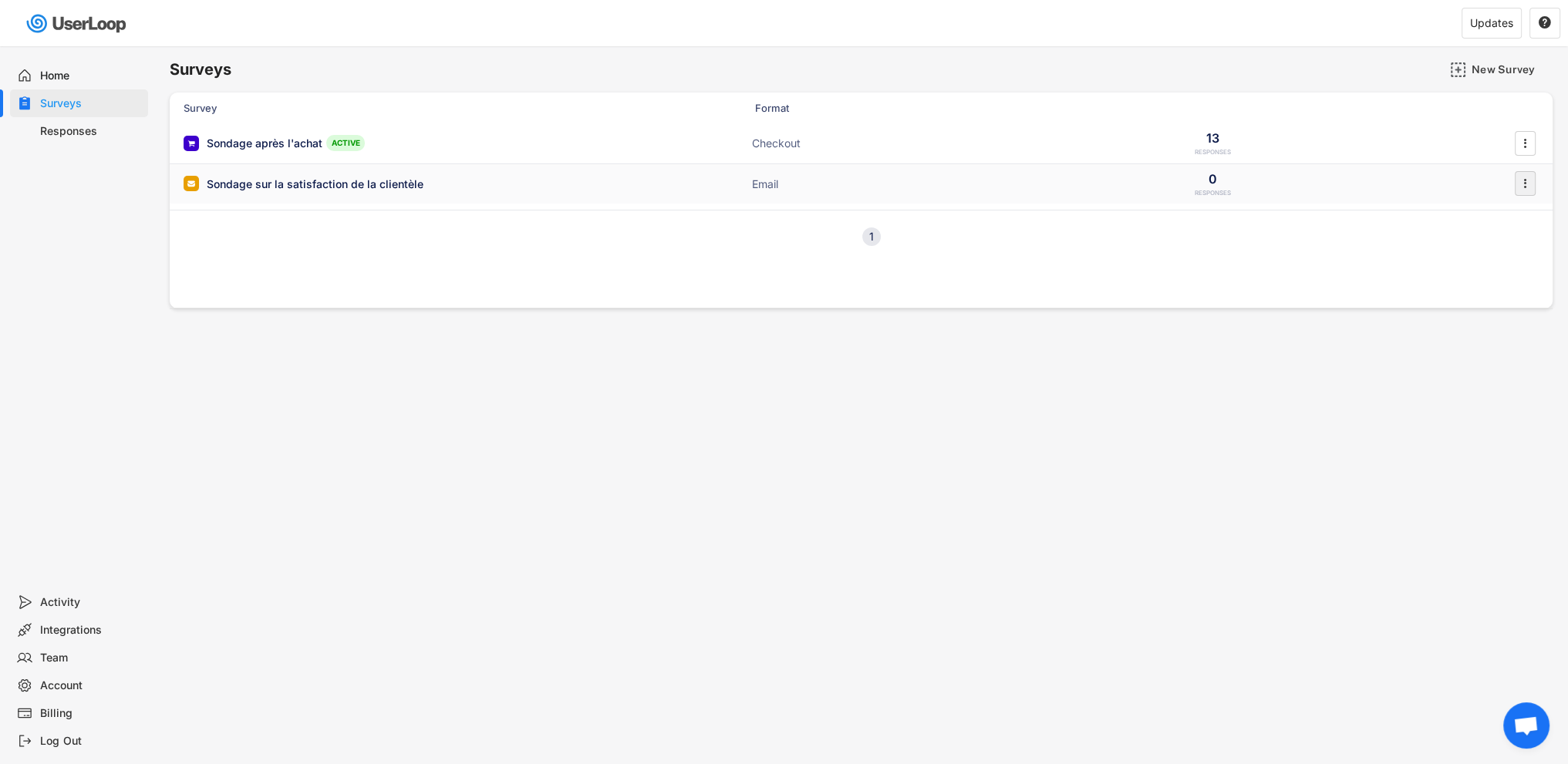
click at [1521, 189] on icon "" at bounding box center [1524, 183] width 15 height 23
click at [665, 419] on div "Surveys New Survey Survey Format Responses Sondage après l'achat ACTIVE Checkou…" at bounding box center [861, 418] width 1413 height 743
click at [490, 182] on div "Sondage sur la satisfaction de la clientèle ACTIVE" at bounding box center [337, 184] width 308 height 16
click at [317, 138] on div "Sondage après l'achat" at bounding box center [264, 143] width 116 height 15
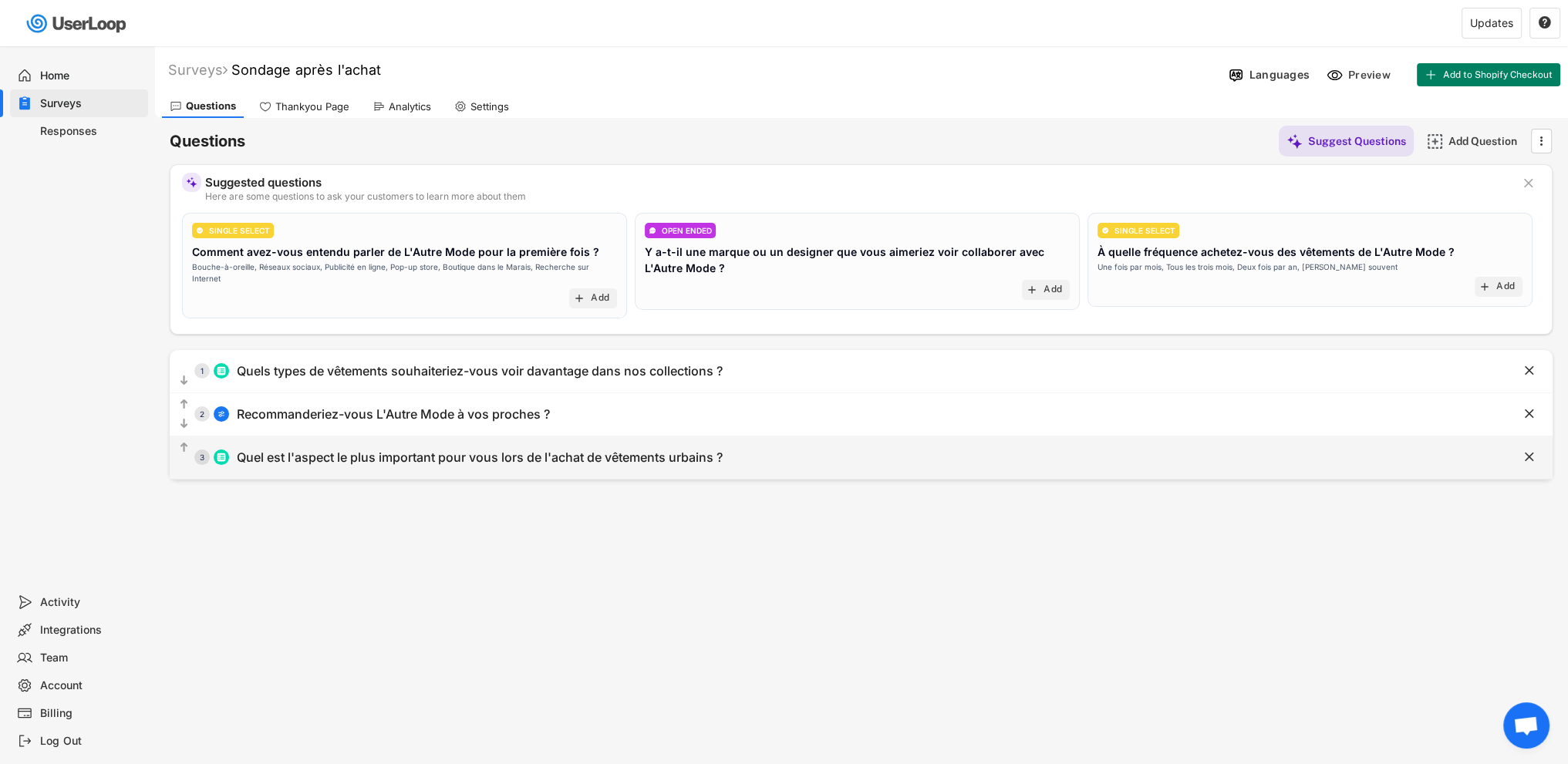
click at [669, 449] on div "Quel est l'aspect le plus important pour vous lors de l'achat de vêtements urba…" at bounding box center [480, 457] width 486 height 16
type input "Prix abordable"
type input "Confort"
type input "Disponibilité de tailles variées"
type input "Disponibilité des tailles"
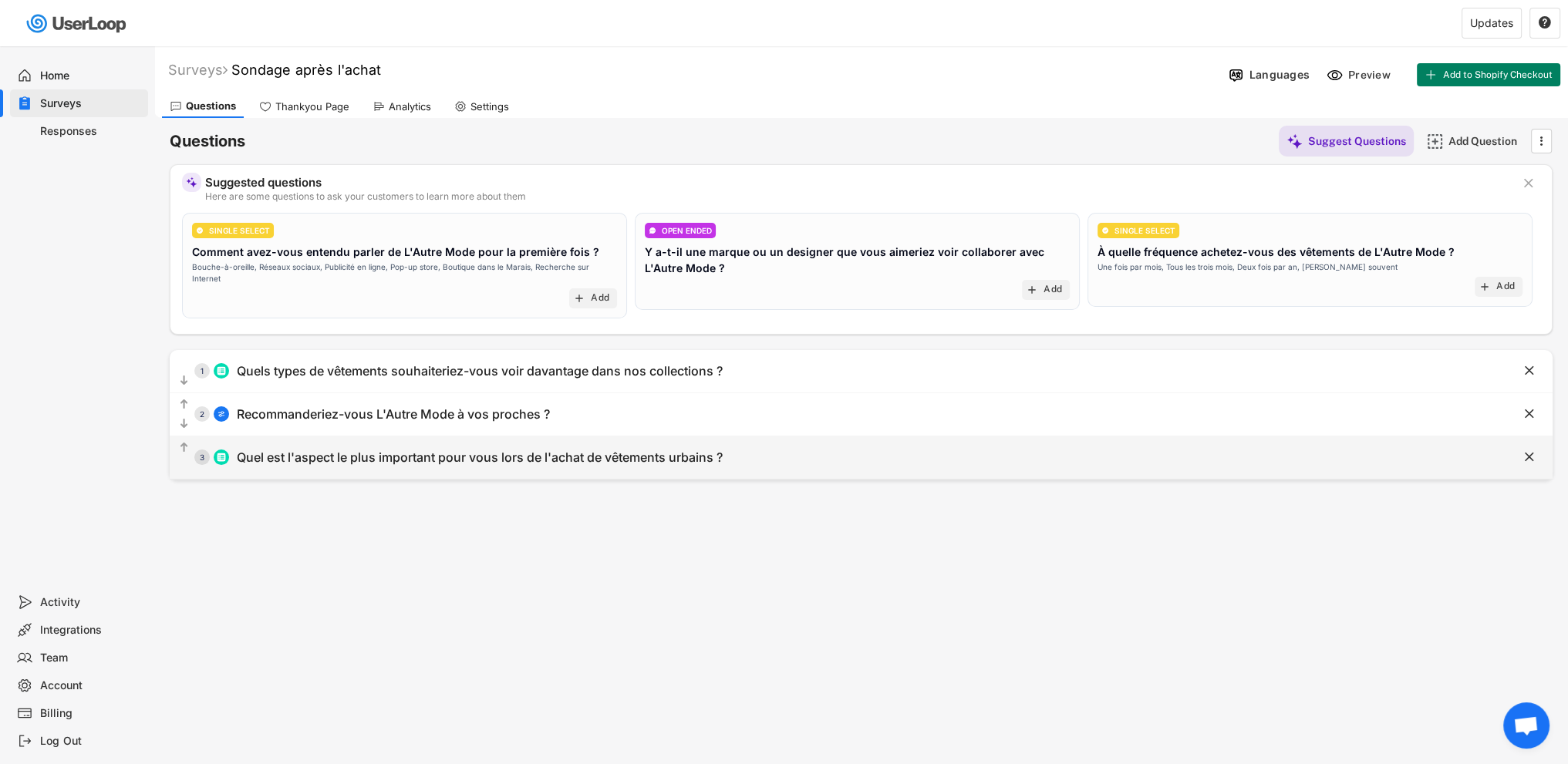
type input "Qualité"
type input "Other"
type input "Quel est l'aspect le plus important pour vous lors de l'achat de vêtements urba…"
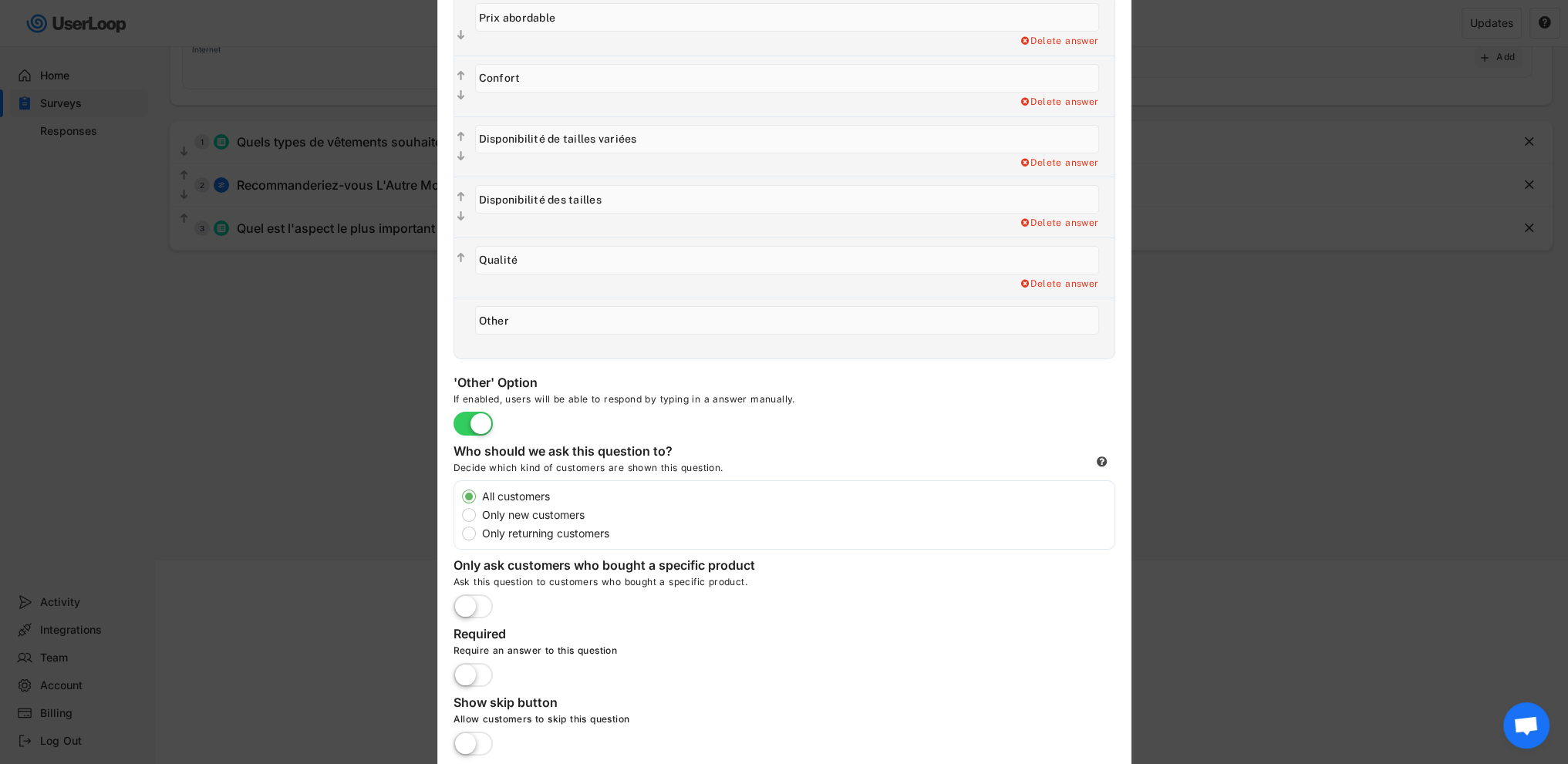
scroll to position [231, 0]
drag, startPoint x: 833, startPoint y: 394, endPoint x: 454, endPoint y: 399, distance: 379.0
click at [454, 399] on div "If enabled, users will be able to respond by typing in a answer manually." at bounding box center [684, 401] width 463 height 19
click at [892, 422] on div "'Other' Option If enabled, users will be able to respond by typing in a answer …" at bounding box center [684, 403] width 463 height 61
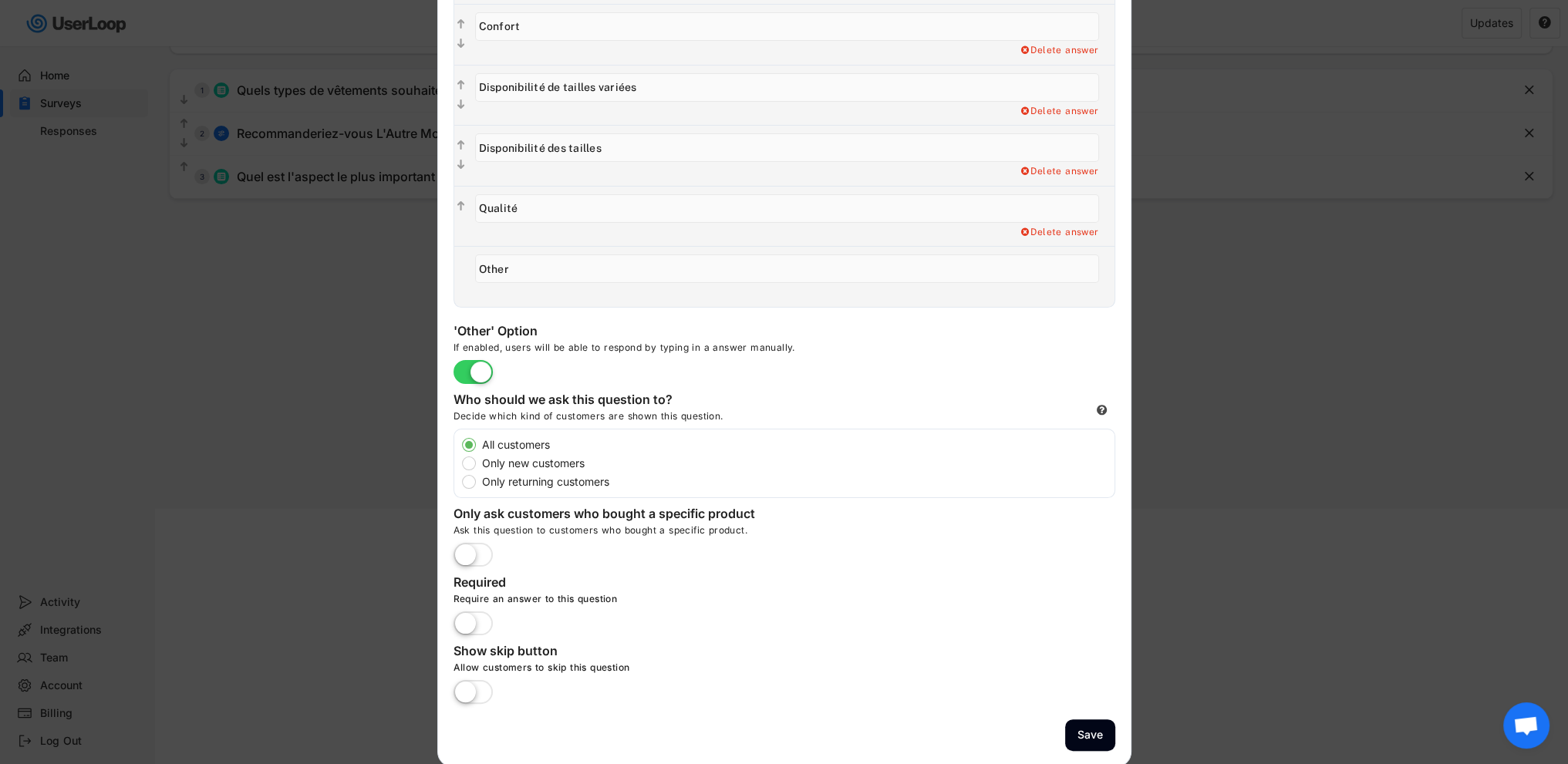
scroll to position [282, 0]
drag, startPoint x: 456, startPoint y: 509, endPoint x: 791, endPoint y: 528, distance: 335.5
click at [791, 528] on div "Only ask customers who bought a specific product Ask this question to customers…" at bounding box center [784, 536] width 662 height 61
click at [863, 592] on div "Require an answer to this question" at bounding box center [684, 602] width 463 height 19
drag, startPoint x: 452, startPoint y: 585, endPoint x: 631, endPoint y: 601, distance: 179.7
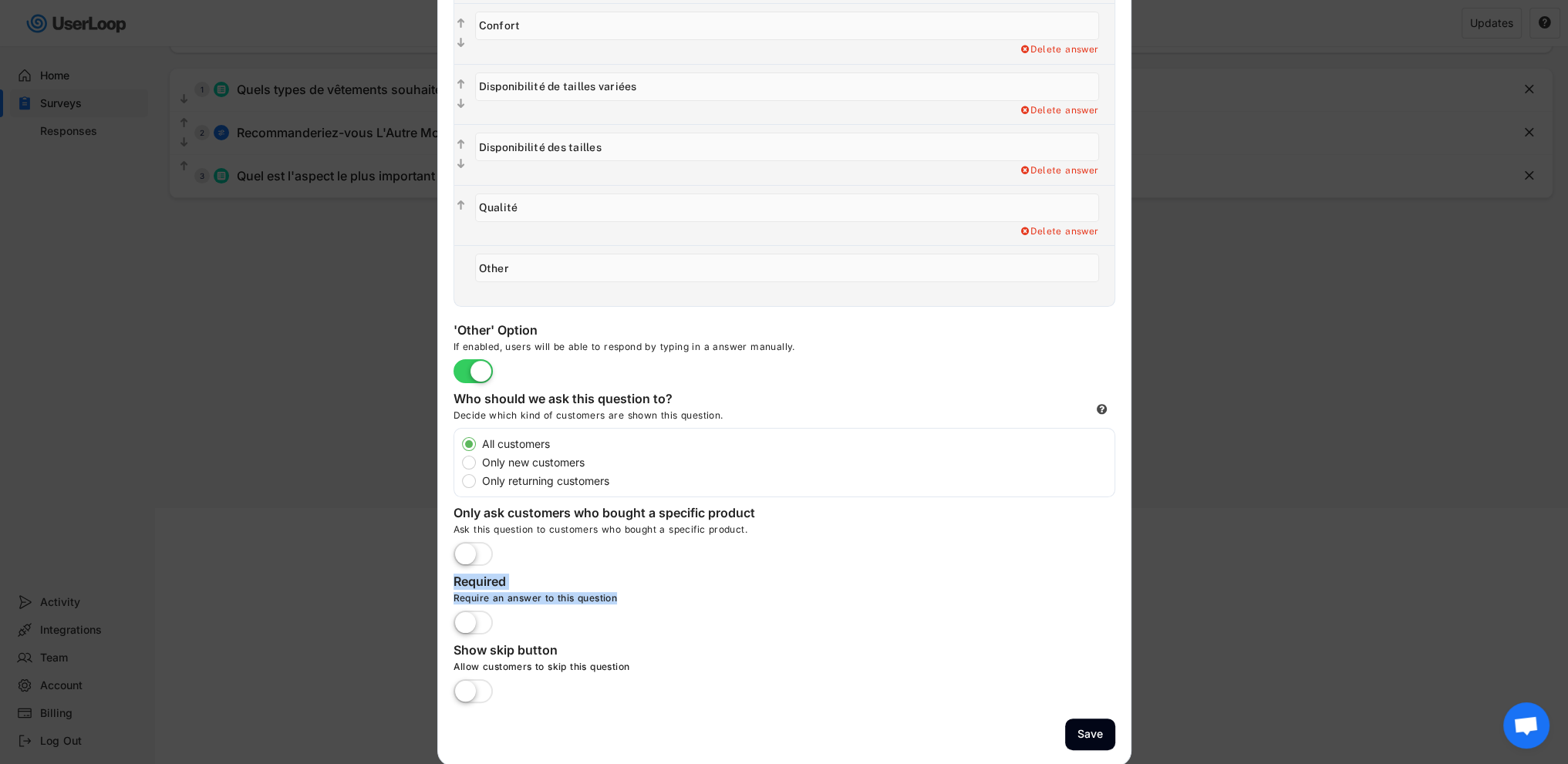
click at [631, 601] on div "Edit Question  Question Advanced Settings Answer Options Add the answer option…" at bounding box center [784, 262] width 694 height 1010
click at [837, 582] on div "Required Require an answer to this question" at bounding box center [684, 604] width 463 height 61
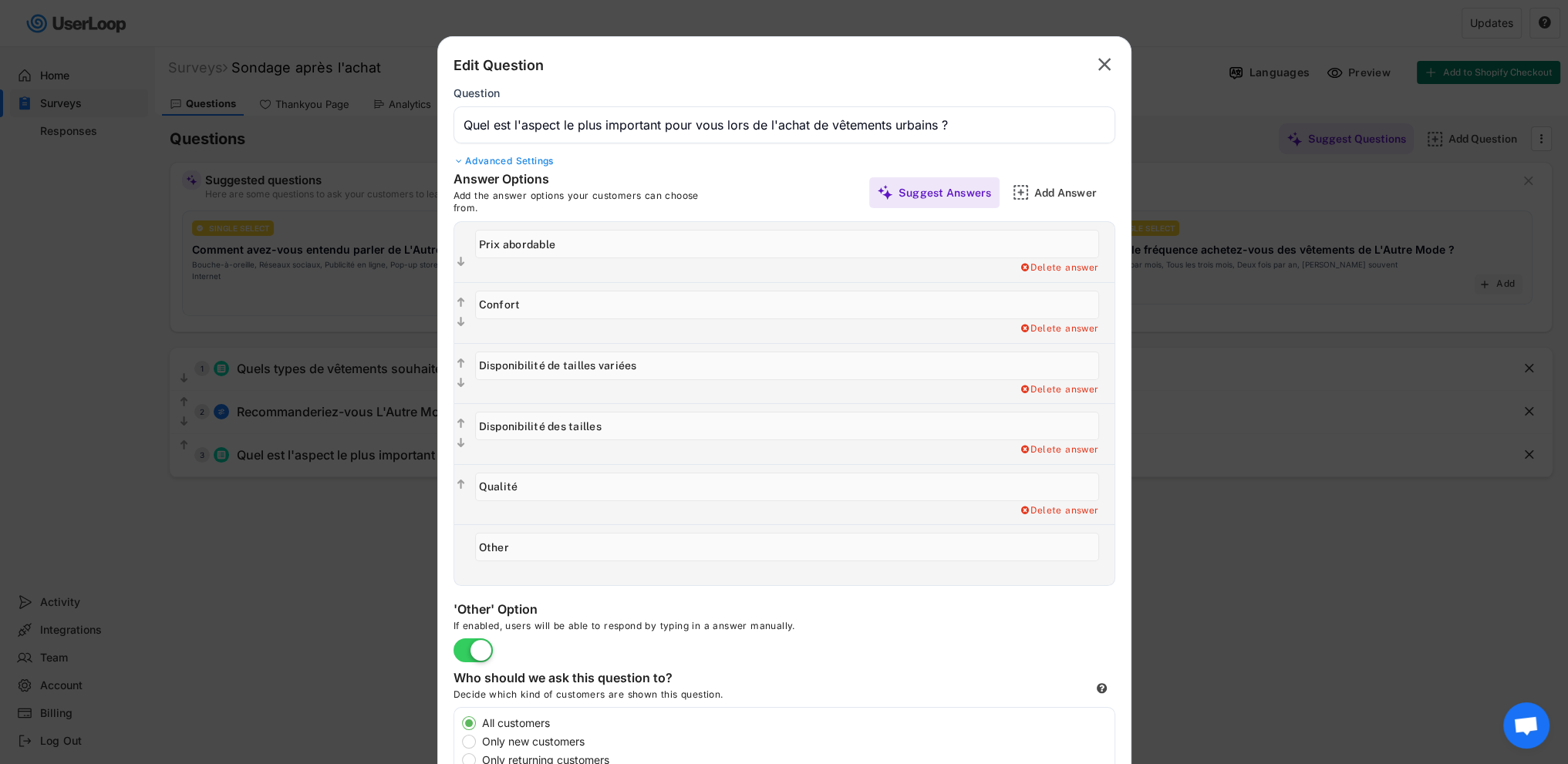
scroll to position [0, 0]
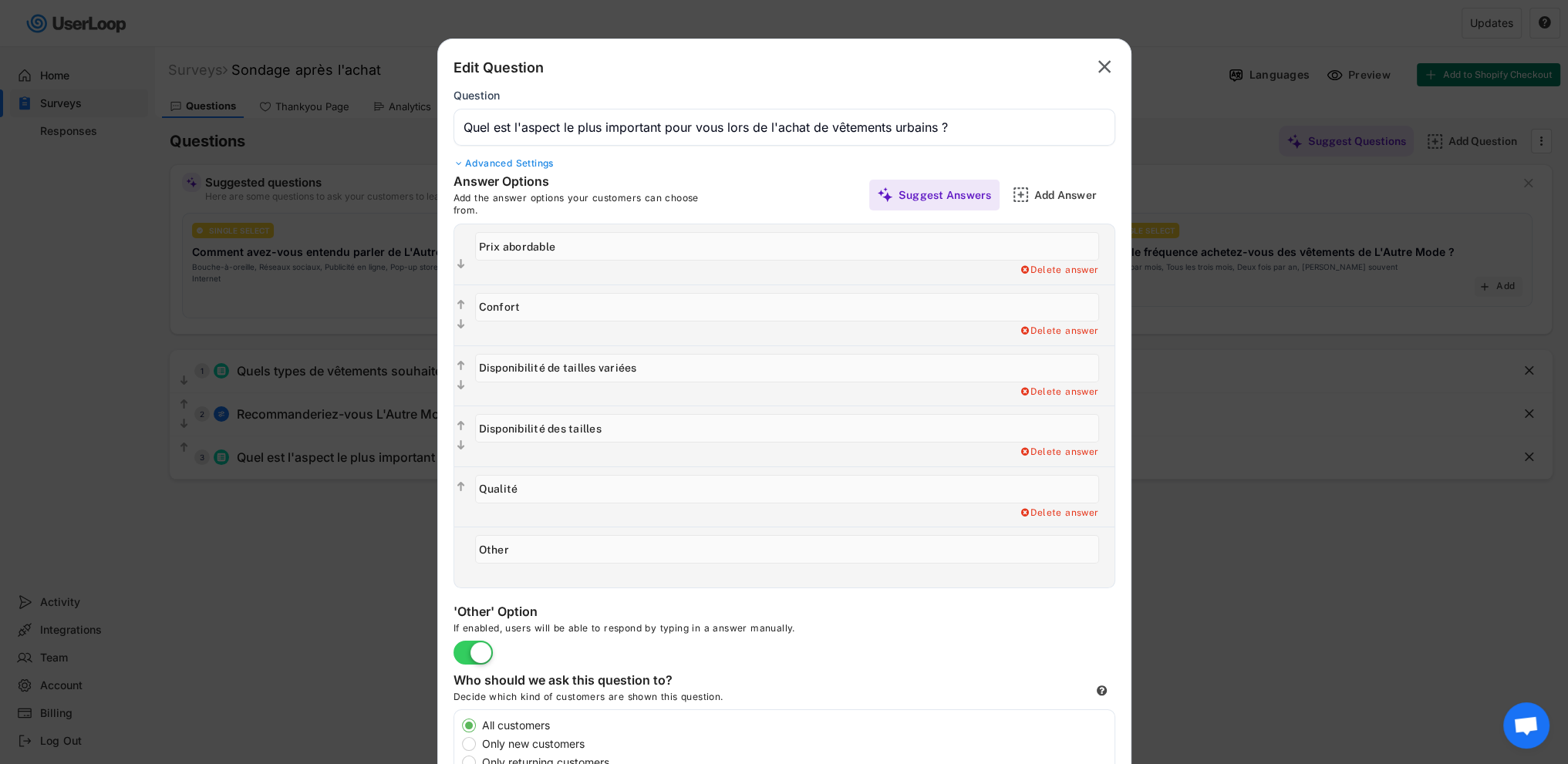
click at [462, 163] on div at bounding box center [459, 164] width 11 height 9
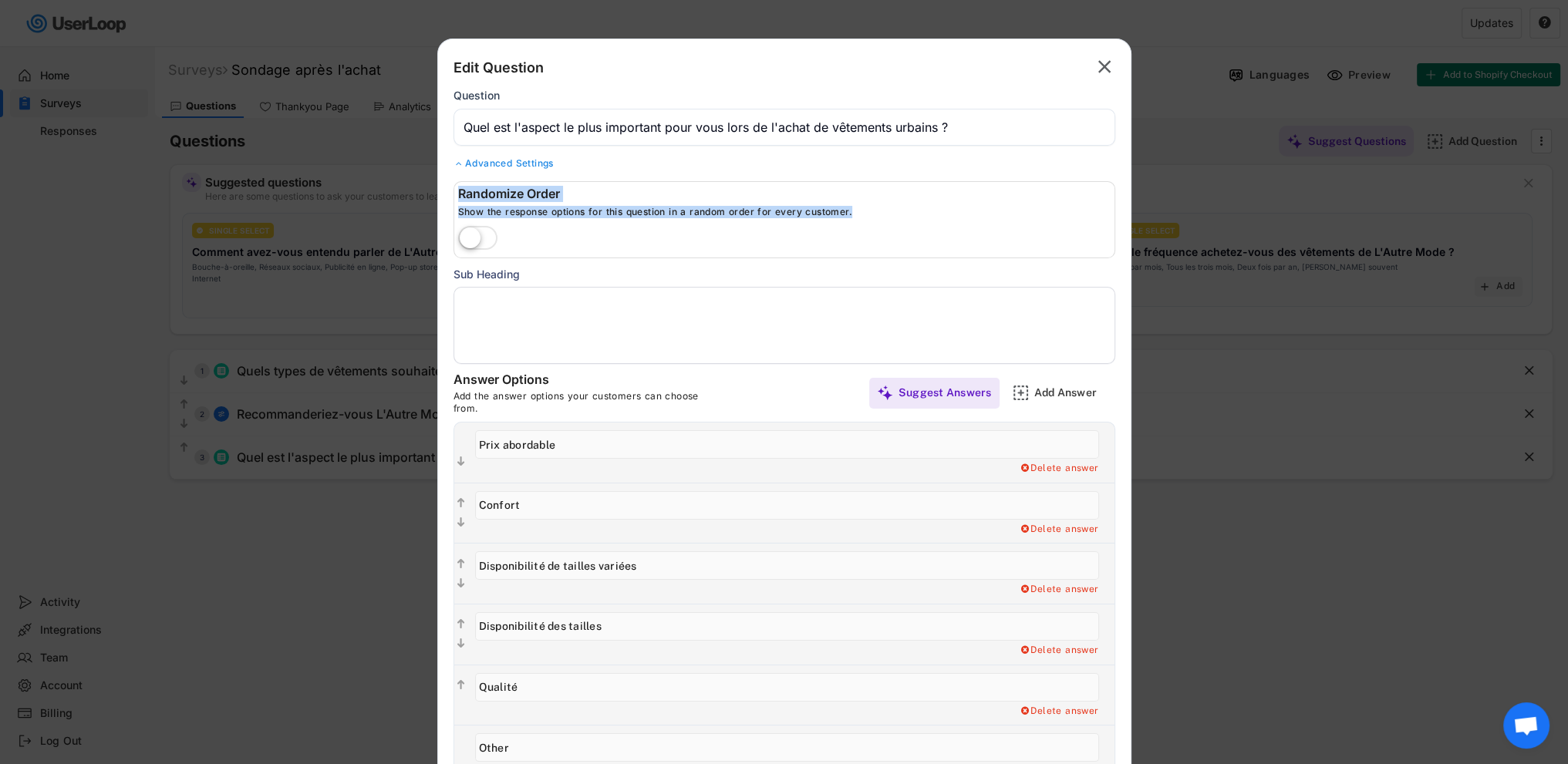
drag, startPoint x: 858, startPoint y: 213, endPoint x: 453, endPoint y: 198, distance: 405.3
click at [453, 198] on div "Randomize Order Show the response options for this question in a random order f…" at bounding box center [784, 219] width 662 height 77
click at [665, 238] on div "Randomize Order Show the response options for this question in a random order f…" at bounding box center [784, 219] width 662 height 77
click at [484, 243] on label at bounding box center [478, 239] width 47 height 34
click at [0, 0] on input "checkbox" at bounding box center [0, 0] width 0 height 0
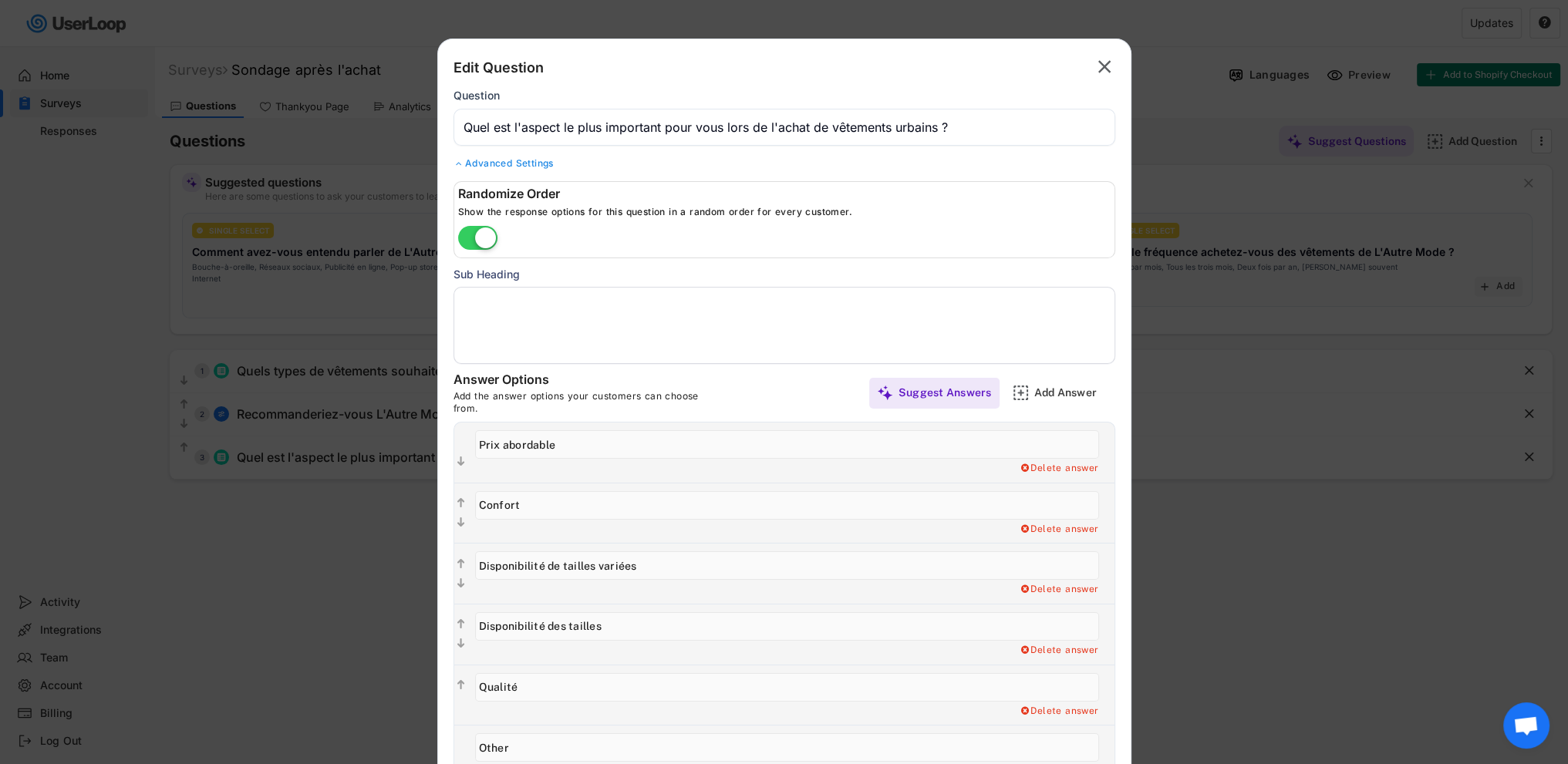
click at [484, 243] on label at bounding box center [478, 239] width 47 height 34
click at [0, 0] on input "checkbox" at bounding box center [0, 0] width 0 height 0
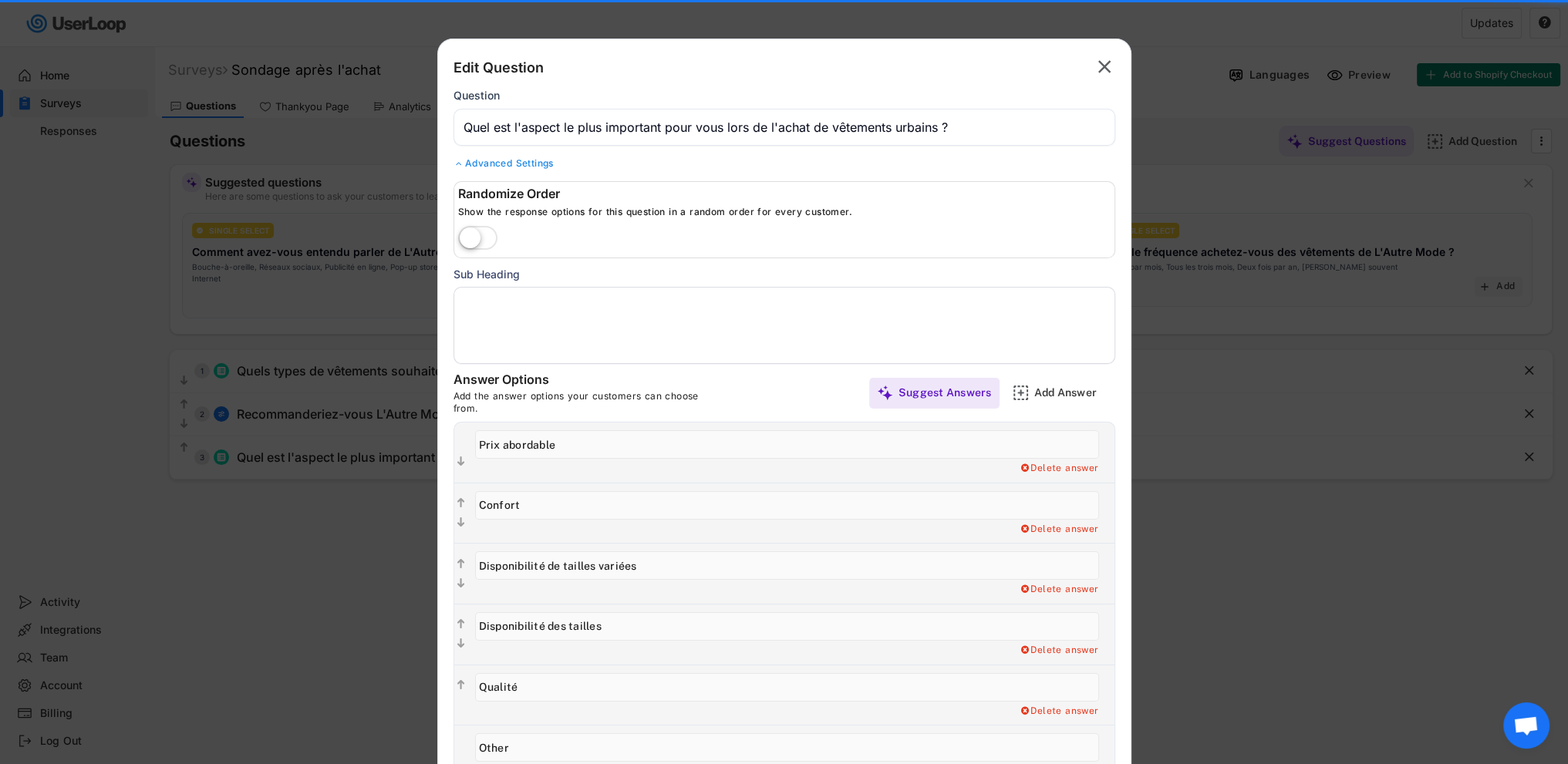
click at [484, 243] on label at bounding box center [478, 239] width 47 height 34
click at [0, 0] on input "checkbox" at bounding box center [0, 0] width 0 height 0
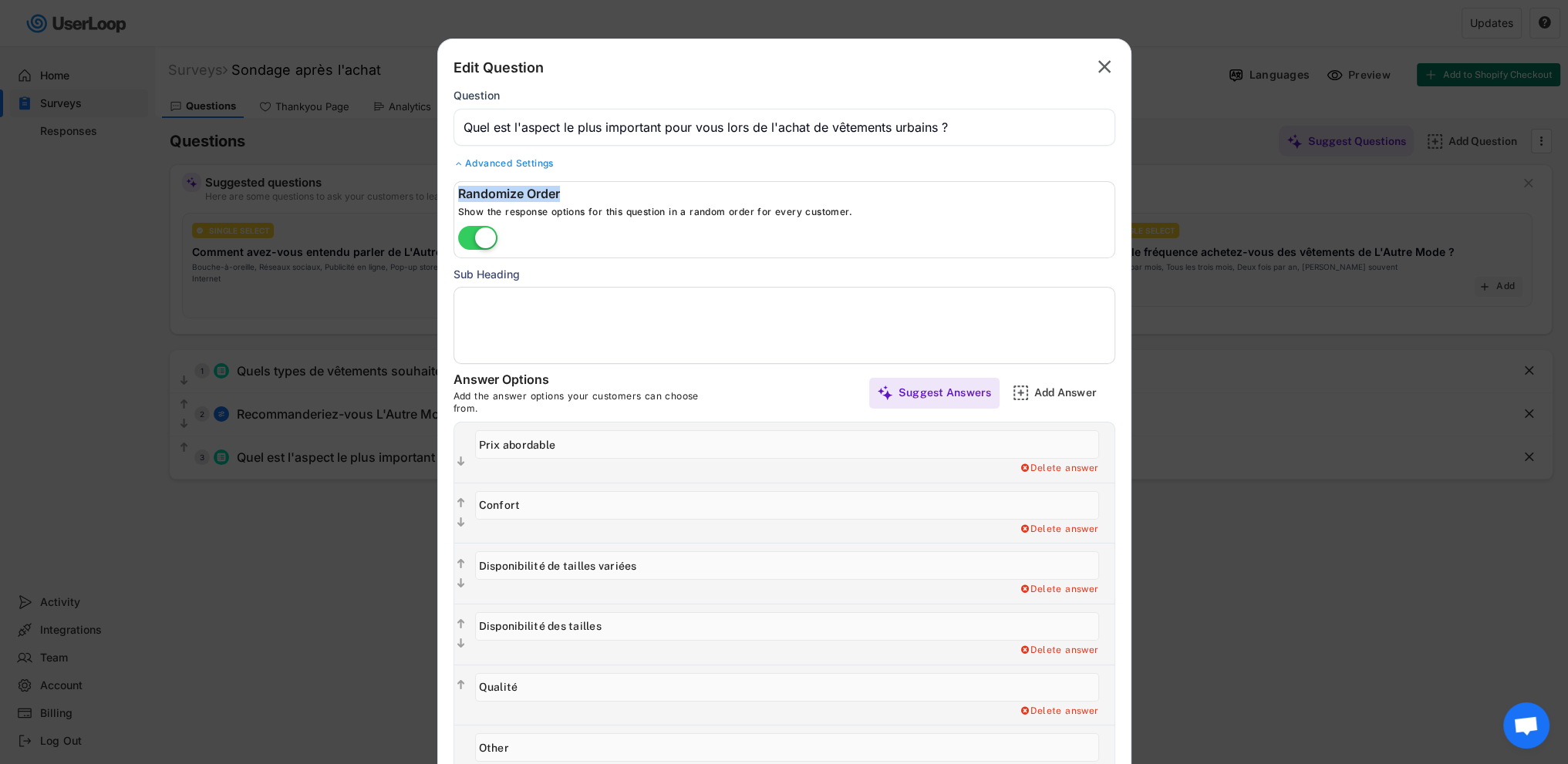
drag, startPoint x: 559, startPoint y: 193, endPoint x: 453, endPoint y: 194, distance: 106.0
click at [453, 194] on div "Randomize Order Show the response options for this question in a random order f…" at bounding box center [784, 219] width 662 height 77
click at [487, 239] on label at bounding box center [478, 239] width 47 height 34
click at [0, 0] on input "checkbox" at bounding box center [0, 0] width 0 height 0
click at [460, 167] on div at bounding box center [459, 164] width 11 height 9
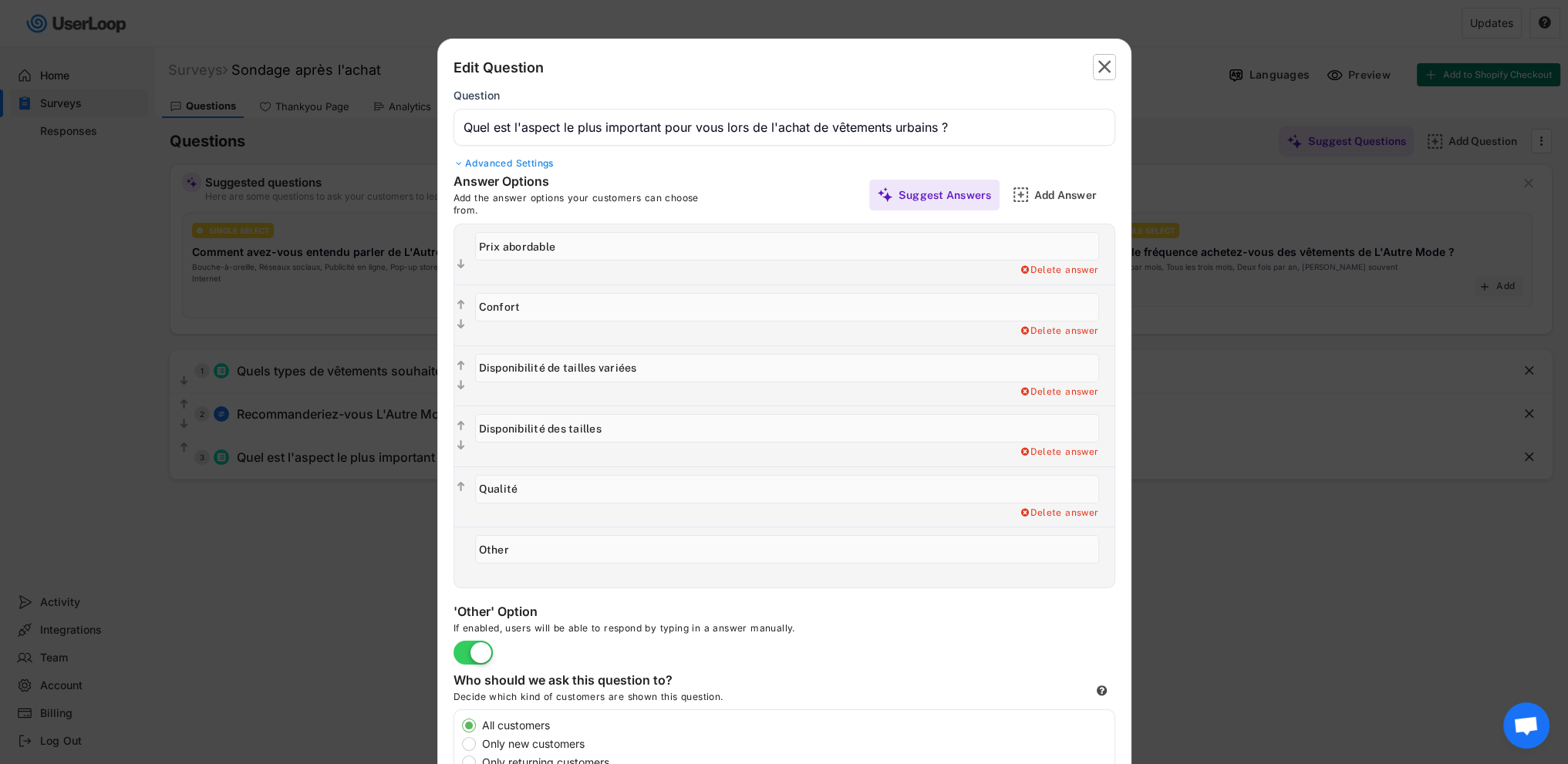
click at [1103, 72] on text "" at bounding box center [1105, 67] width 13 height 23
